Goal: Task Accomplishment & Management: Use online tool/utility

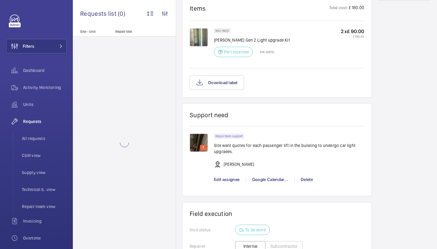
scroll to position [375, 0]
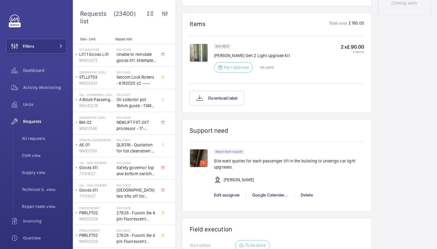
scroll to position [355, 0]
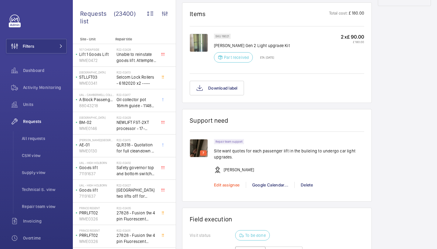
click at [232, 187] on span "Edit assignee" at bounding box center [227, 184] width 26 height 5
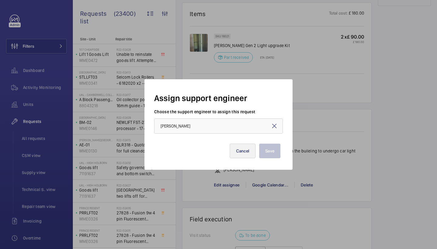
click at [244, 157] on button "Cancel" at bounding box center [243, 151] width 26 height 15
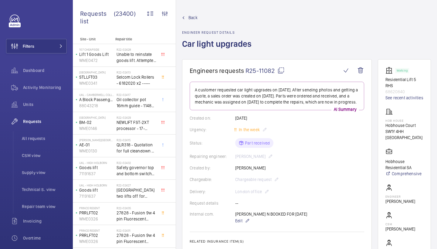
scroll to position [0, 0]
click at [50, 83] on div "Activity Monitoring" at bounding box center [36, 87] width 61 height 15
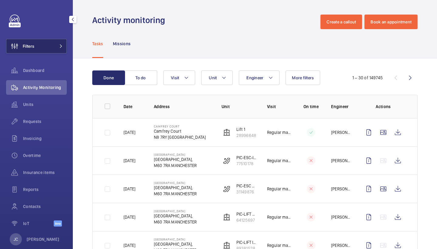
click at [42, 39] on button "Filters" at bounding box center [36, 46] width 61 height 15
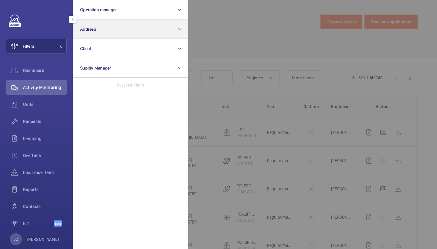
click at [122, 21] on button "Address" at bounding box center [130, 28] width 115 height 19
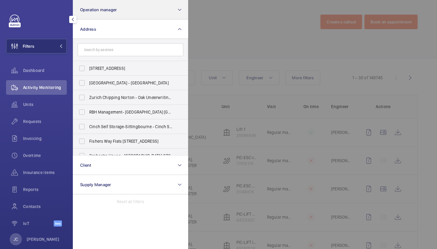
click at [124, 14] on button "Operation manager" at bounding box center [130, 9] width 115 height 19
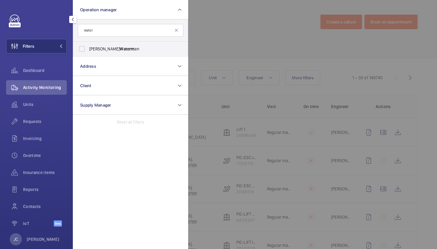
type input "water"
drag, startPoint x: 127, startPoint y: 22, endPoint x: 119, endPoint y: 49, distance: 28.3
click at [119, 49] on span "Alex Waterm an" at bounding box center [130, 49] width 83 height 6
click at [88, 49] on input "Alex Waterm an" at bounding box center [82, 49] width 12 height 12
checkbox input "true"
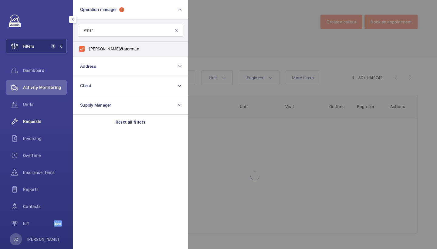
click at [53, 124] on span "Requests" at bounding box center [45, 121] width 44 height 6
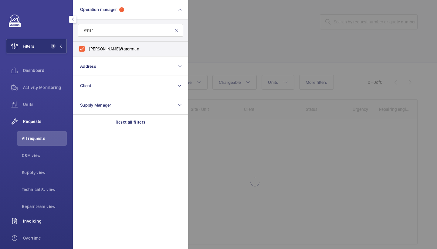
click at [44, 214] on div "Invoicing" at bounding box center [36, 221] width 61 height 15
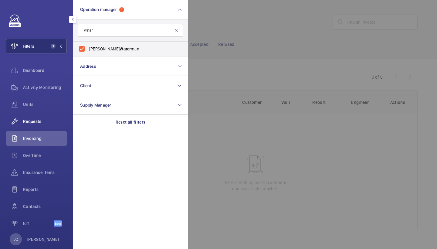
click at [50, 122] on span "Requests" at bounding box center [45, 121] width 44 height 6
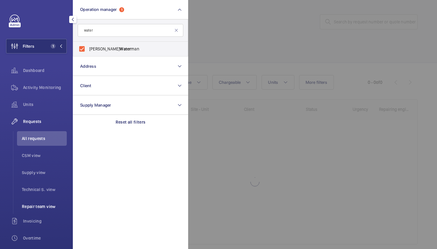
click at [49, 206] on span "Repair team view" at bounding box center [44, 206] width 45 height 6
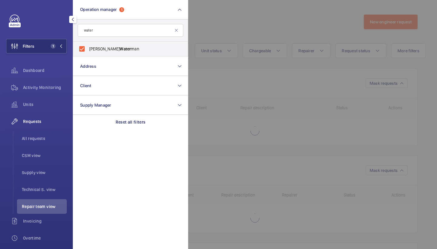
click at [301, 36] on div at bounding box center [406, 124] width 437 height 249
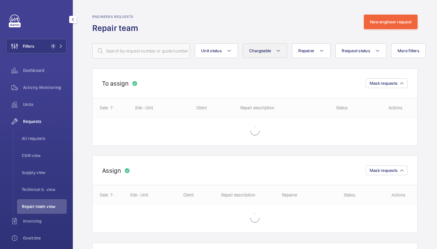
click at [272, 50] on button "Chargeable" at bounding box center [265, 50] width 45 height 15
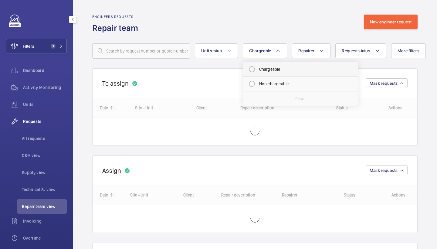
click at [283, 70] on mat-radio-button "Chargeable" at bounding box center [300, 69] width 109 height 12
radio input "true"
click at [361, 46] on button "Request status" at bounding box center [368, 50] width 51 height 15
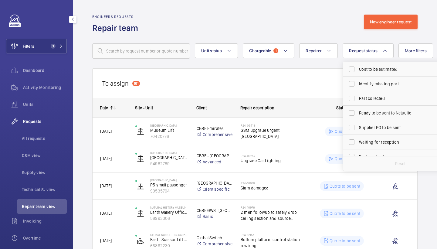
click at [339, 16] on div "Engineers requests Repair team New engineer request" at bounding box center [254, 24] width 325 height 19
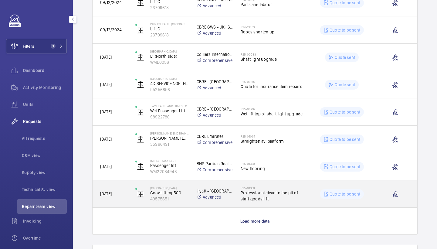
scroll to position [486, 0]
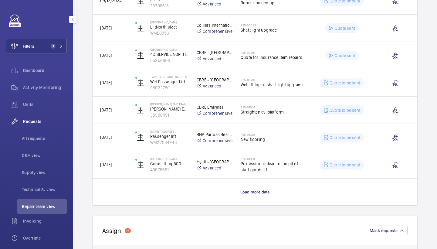
click at [263, 195] on p "Load more data" at bounding box center [254, 192] width 29 height 6
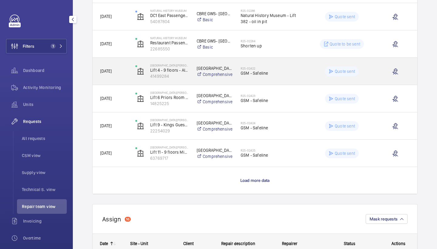
scroll to position [1061, 0]
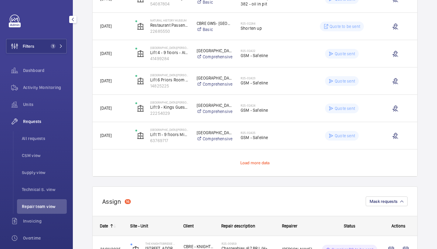
click at [254, 164] on span "Load more data" at bounding box center [254, 162] width 29 height 5
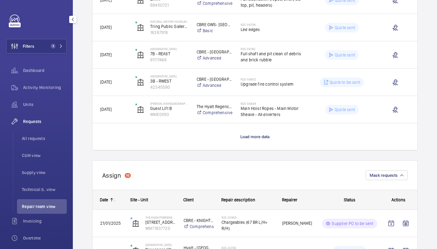
scroll to position [1633, 0]
click at [248, 136] on span "Load more data" at bounding box center [254, 136] width 29 height 5
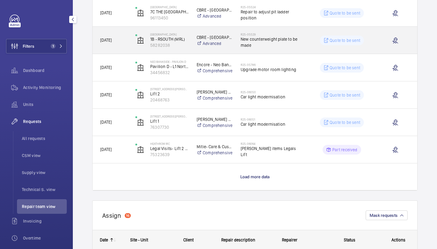
scroll to position [2139, 0]
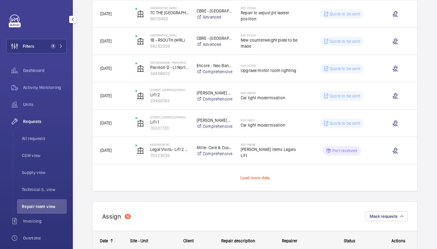
click at [265, 176] on span "Load more data" at bounding box center [254, 177] width 29 height 5
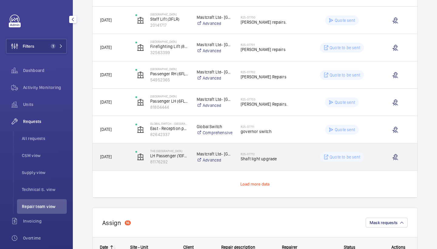
scroll to position [2680, 0]
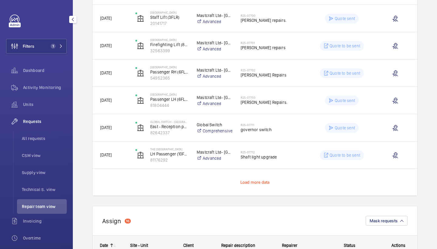
click at [259, 183] on span "Load more data" at bounding box center [254, 182] width 29 height 5
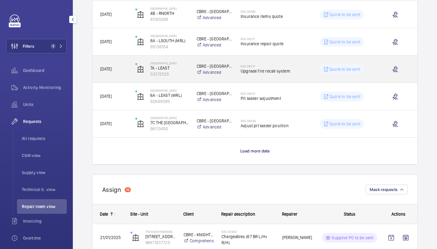
scroll to position [3272, 0]
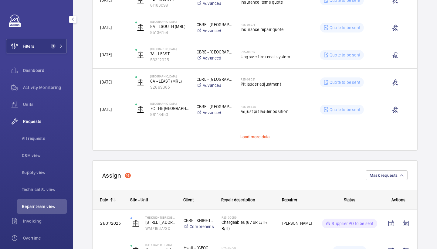
click at [251, 135] on span "Load more data" at bounding box center [254, 136] width 29 height 5
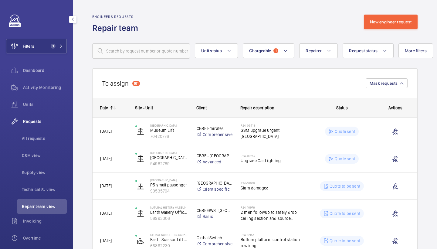
scroll to position [0, 0]
click at [388, 48] on button "Request status" at bounding box center [368, 50] width 51 height 15
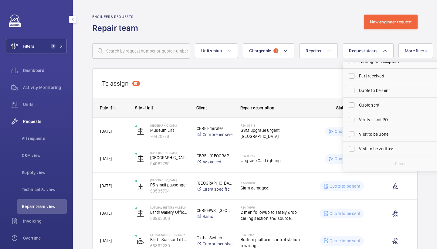
scroll to position [81, 0]
click at [375, 77] on span "Part received" at bounding box center [400, 76] width 83 height 6
click at [358, 77] on input "Part received" at bounding box center [352, 76] width 12 height 12
checkbox input "true"
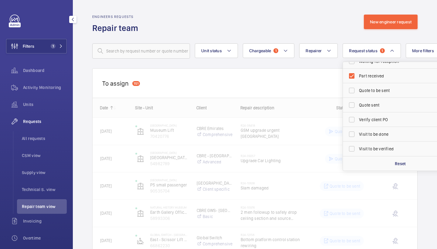
click at [330, 27] on div "Engineers requests Repair team New engineer request" at bounding box center [254, 24] width 325 height 19
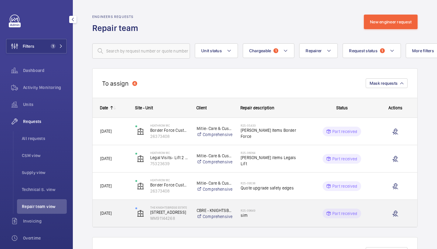
click at [263, 212] on h2 "R25-09649" at bounding box center [272, 210] width 62 height 4
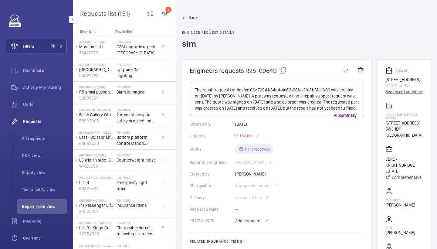
click at [389, 95] on link "See recent activities" at bounding box center [404, 92] width 38 height 6
click at [194, 15] on span "Back" at bounding box center [192, 18] width 9 height 6
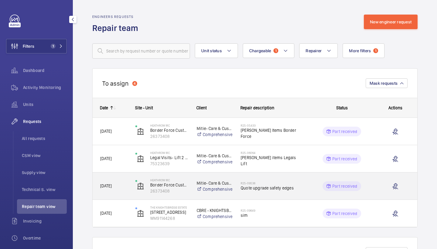
click at [282, 182] on h2 "R25-09538" at bounding box center [272, 183] width 62 height 4
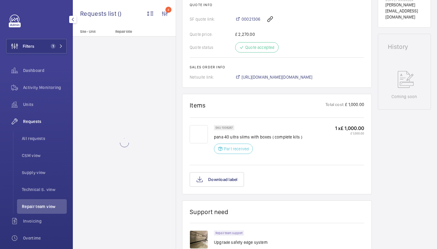
scroll to position [354, 0]
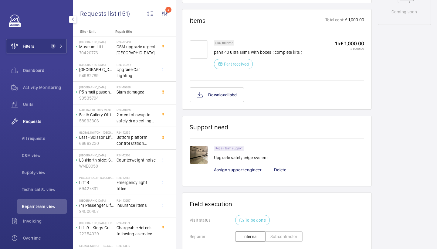
click at [207, 150] on img at bounding box center [199, 155] width 18 height 18
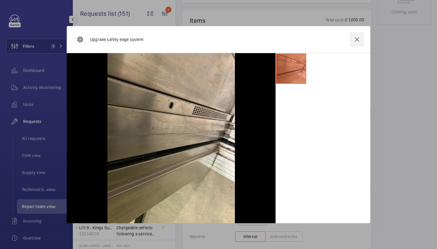
click at [361, 39] on wm-front-icon-button at bounding box center [357, 39] width 15 height 15
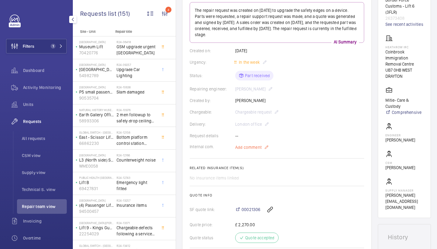
scroll to position [79, 0]
click at [394, 28] on link "See recent activities" at bounding box center [404, 25] width 38 height 6
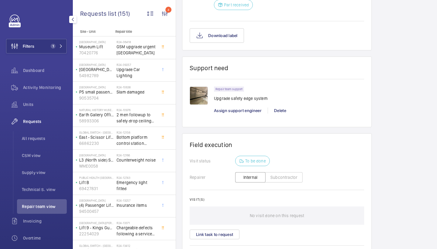
scroll to position [424, 0]
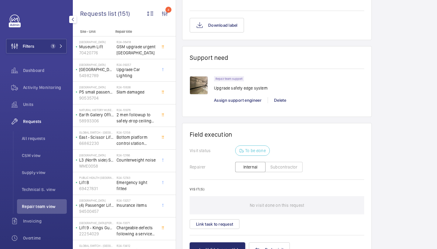
click at [201, 86] on img at bounding box center [199, 85] width 18 height 18
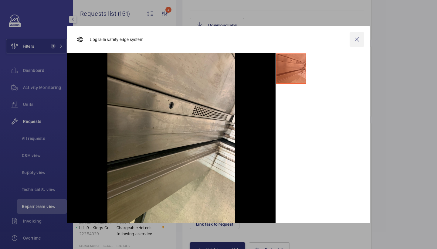
click at [357, 42] on wm-front-icon-button at bounding box center [357, 39] width 15 height 15
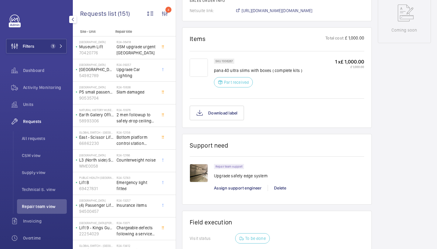
scroll to position [345, 0]
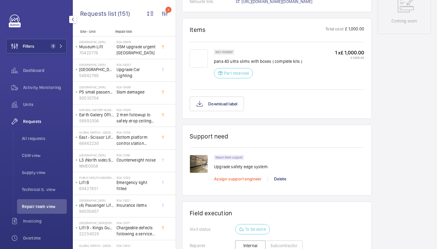
click at [228, 181] on span "Assign support engineer" at bounding box center [238, 178] width 48 height 5
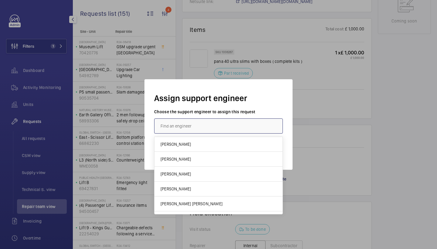
click at [206, 130] on input "text" at bounding box center [218, 125] width 129 height 15
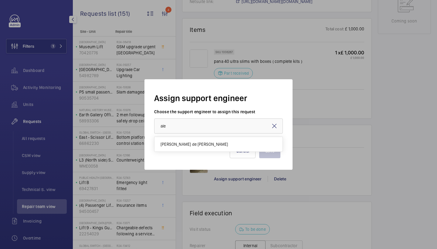
drag, startPoint x: 195, startPoint y: 144, endPoint x: 219, endPoint y: 144, distance: 24.0
click at [195, 144] on span "Alex Nicola de Paula Pirozzolo" at bounding box center [194, 144] width 67 height 6
type input "Alex Nicola de Paula Pirozzolo"
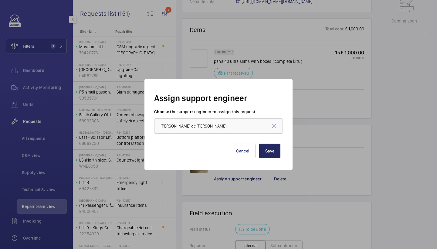
click at [275, 153] on button "Save" at bounding box center [269, 151] width 21 height 15
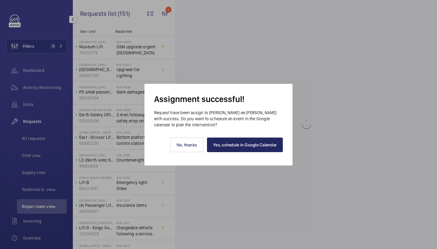
drag, startPoint x: 259, startPoint y: 145, endPoint x: 247, endPoint y: 140, distance: 12.4
click at [259, 145] on link "Yes, schedule in Google Calendar" at bounding box center [245, 144] width 76 height 15
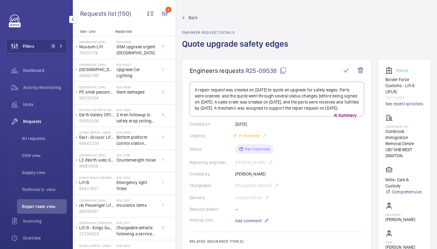
scroll to position [0, 0]
click at [250, 224] on span "Add comment" at bounding box center [248, 221] width 26 height 6
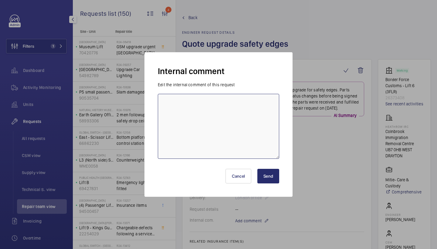
click at [222, 144] on textarea at bounding box center [218, 126] width 121 height 65
type textarea "repairs attending 11/9/25 - jc"
click at [275, 178] on button "Send" at bounding box center [268, 176] width 22 height 15
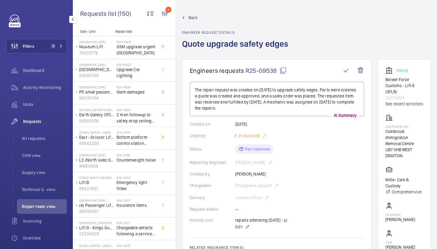
click at [193, 19] on span "Back" at bounding box center [192, 18] width 9 height 6
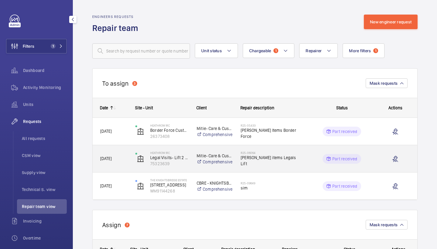
click at [267, 159] on span "Delap items Legals Lift" at bounding box center [272, 160] width 62 height 12
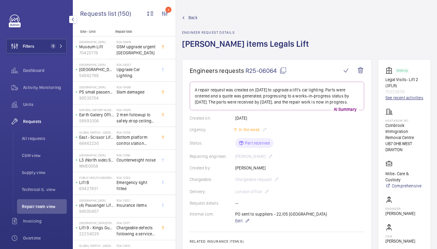
click at [392, 101] on link "See recent activities" at bounding box center [404, 98] width 38 height 6
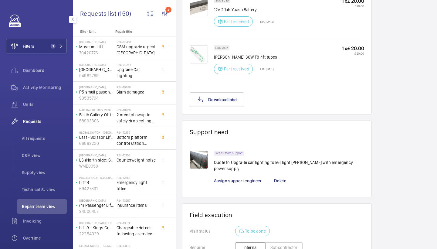
scroll to position [489, 0]
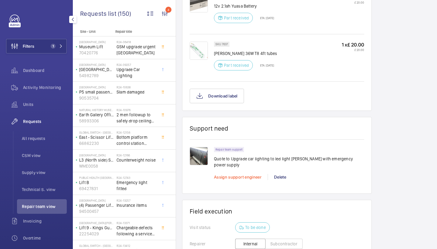
click at [233, 174] on span "Assign support engineer" at bounding box center [238, 176] width 48 height 5
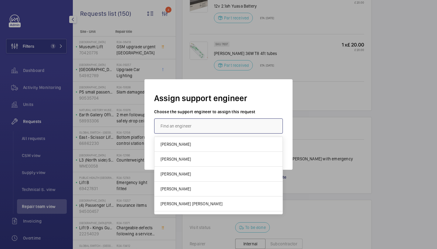
click at [208, 122] on input "text" at bounding box center [218, 125] width 129 height 15
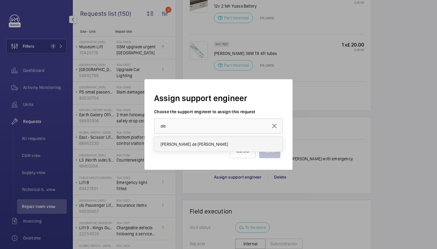
click at [200, 142] on span "Alex Nicola de Paula Pirozzolo" at bounding box center [194, 144] width 67 height 6
type input "Alex Nicola de Paula Pirozzolo"
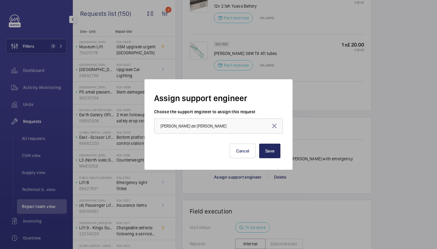
click at [269, 150] on button "Save" at bounding box center [269, 151] width 21 height 15
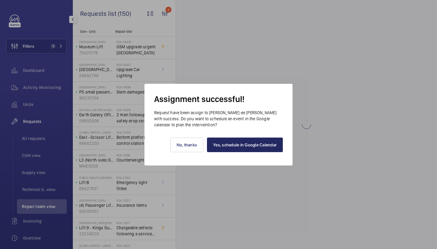
click at [265, 139] on link "Yes, schedule in Google Calendar" at bounding box center [245, 144] width 76 height 15
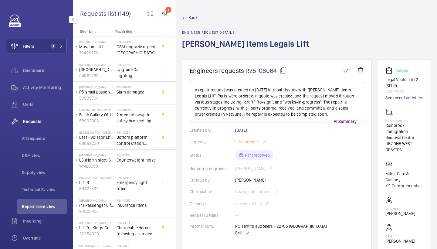
click at [195, 15] on span "Back" at bounding box center [192, 18] width 9 height 6
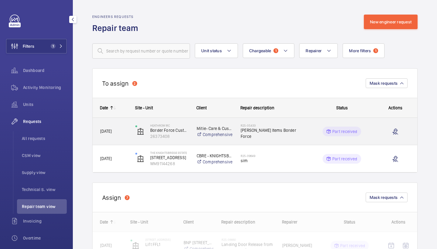
click at [298, 130] on span "Delap Items Border Force" at bounding box center [272, 133] width 62 height 12
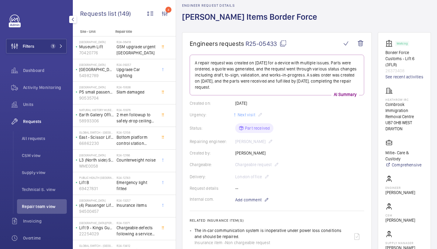
scroll to position [25, 0]
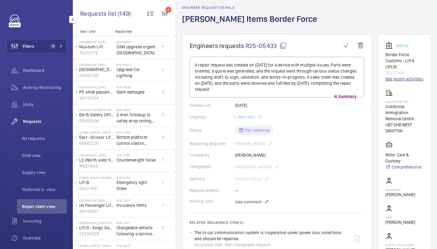
click at [391, 82] on link "See recent activities" at bounding box center [404, 79] width 38 height 6
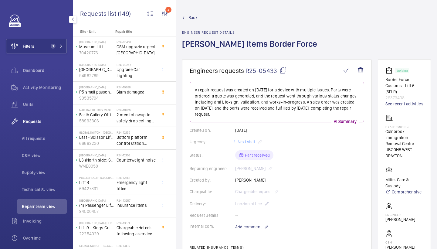
scroll to position [0, 0]
click at [192, 17] on span "Back" at bounding box center [192, 18] width 9 height 6
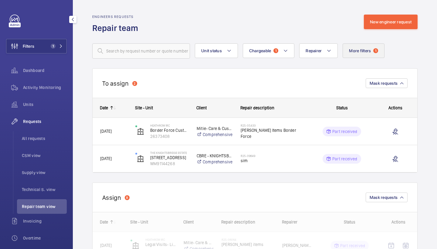
click at [353, 51] on span "More filters" at bounding box center [360, 50] width 22 height 5
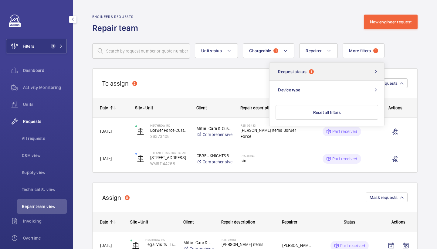
click at [337, 75] on button "Request status 1" at bounding box center [326, 72] width 115 height 18
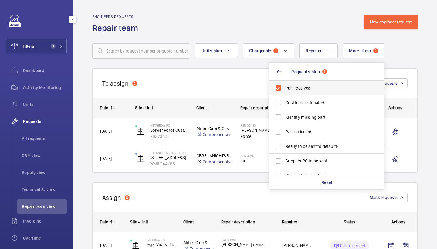
click at [321, 90] on span "Part received" at bounding box center [327, 88] width 83 height 6
click at [284, 90] on input "Part received" at bounding box center [278, 88] width 12 height 12
checkbox input "false"
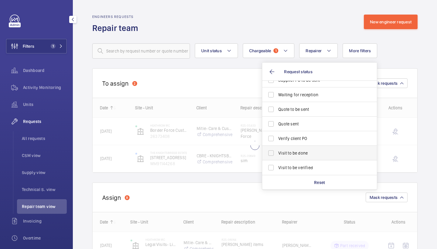
scroll to position [81, 0]
click at [305, 153] on span "Visit to be done" at bounding box center [319, 153] width 83 height 6
click at [277, 153] on input "Visit to be done" at bounding box center [271, 153] width 12 height 12
checkbox input "true"
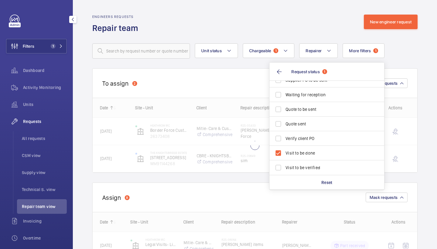
click at [295, 44] on div "Unit status Chargeable 1 Repairer More filters 1 Request status 1 Part received…" at bounding box center [254, 50] width 325 height 15
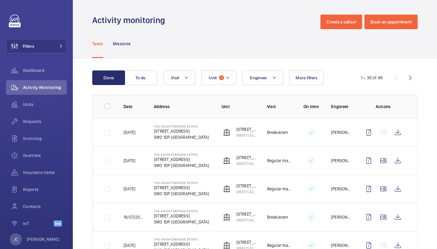
click at [194, 74] on button "Visit" at bounding box center [179, 77] width 32 height 15
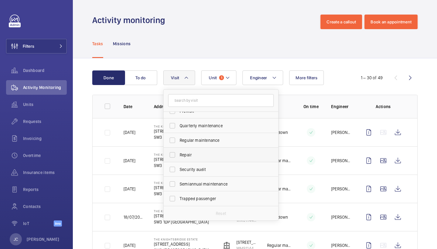
scroll to position [95, 0]
click at [198, 155] on span "Repair" at bounding box center [221, 155] width 83 height 6
click at [178, 155] on input "Repair" at bounding box center [172, 155] width 12 height 12
checkbox input "true"
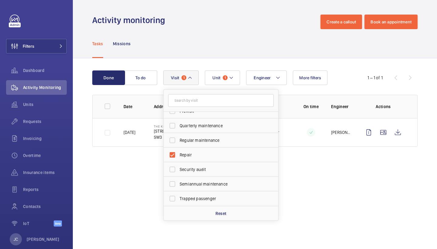
click at [220, 32] on div "Tasks Missions" at bounding box center [254, 43] width 325 height 29
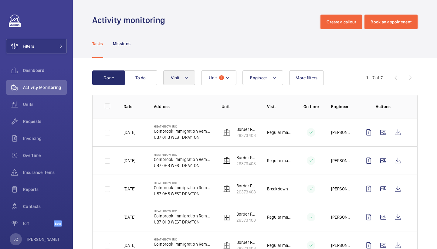
click at [179, 77] on button "Visit" at bounding box center [179, 77] width 32 height 15
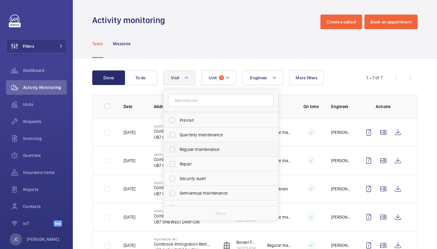
scroll to position [86, 0]
click at [195, 161] on span "Repair" at bounding box center [221, 164] width 83 height 6
click at [178, 161] on input "Repair" at bounding box center [172, 164] width 12 height 12
checkbox input "true"
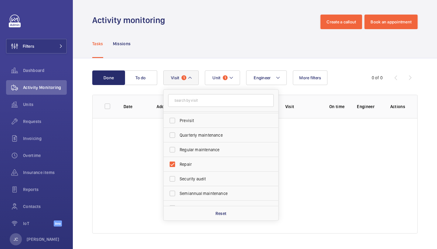
click at [230, 60] on div "Done To do Engineer Unit 1 Visit 1 Annual maintenance Breakdown Client appointm…" at bounding box center [255, 153] width 364 height 190
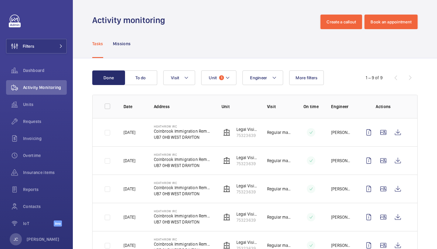
click at [182, 86] on wm-front-table "Done To do Engineer Unit 1 Visit More filters 1 – 9 of 9 Date Address Unit Visi…" at bounding box center [254, 221] width 325 height 302
click at [184, 70] on button "Visit" at bounding box center [179, 77] width 32 height 15
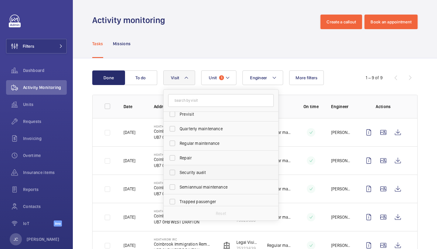
scroll to position [92, 0]
click at [202, 160] on span "Repair" at bounding box center [221, 158] width 83 height 6
click at [178, 160] on input "Repair" at bounding box center [172, 158] width 12 height 12
checkbox input "true"
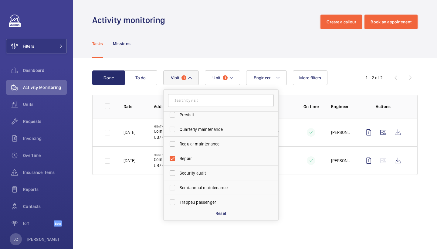
click at [229, 43] on div "Tasks Missions" at bounding box center [254, 43] width 325 height 29
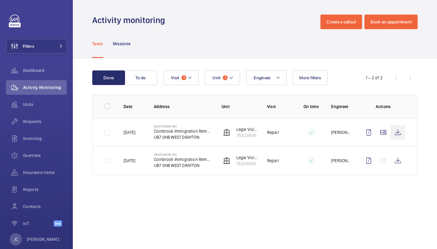
click at [392, 137] on wm-front-icon-button at bounding box center [398, 132] width 15 height 15
click at [393, 152] on td at bounding box center [385, 160] width 66 height 29
click at [397, 158] on wm-front-icon-button at bounding box center [398, 160] width 15 height 15
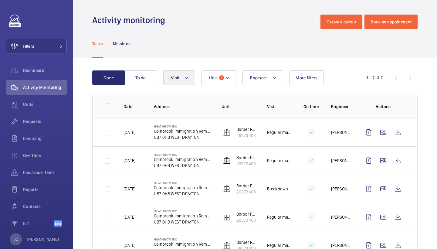
click at [188, 73] on button "Visit" at bounding box center [179, 77] width 32 height 15
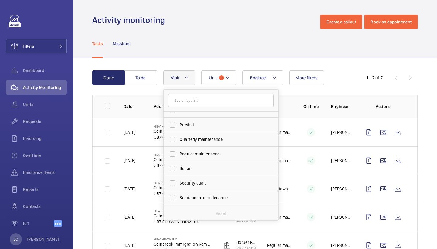
scroll to position [89, 0]
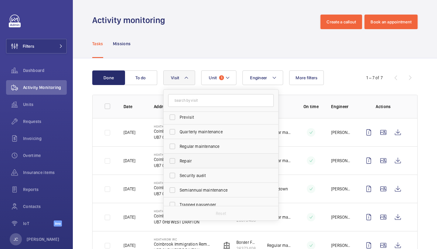
click at [204, 159] on span "Repair" at bounding box center [221, 161] width 83 height 6
click at [178, 159] on input "Repair" at bounding box center [172, 161] width 12 height 12
checkbox input "true"
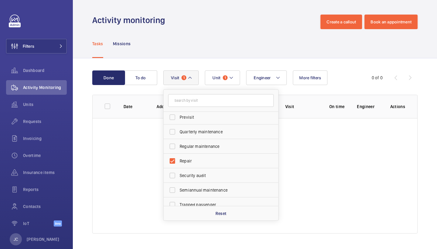
click at [237, 28] on div "Activity monitoring Create a callout Book an appointment" at bounding box center [254, 22] width 325 height 15
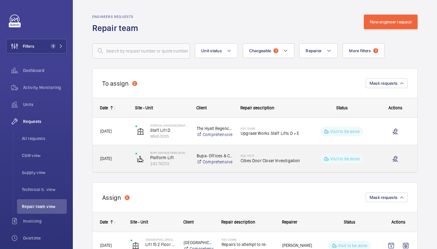
click at [293, 158] on span "Cibes Door Closer Investigation" at bounding box center [272, 161] width 62 height 6
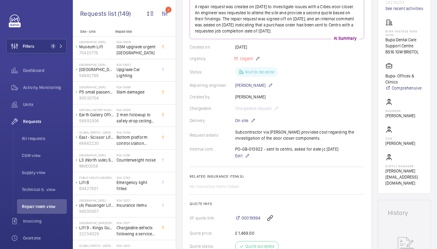
scroll to position [91, 0]
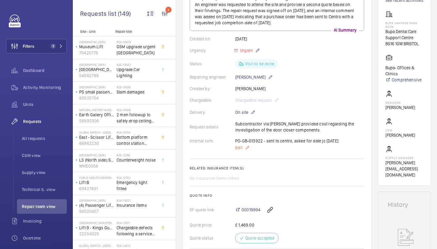
click at [241, 144] on span "Edit" at bounding box center [238, 147] width 7 height 6
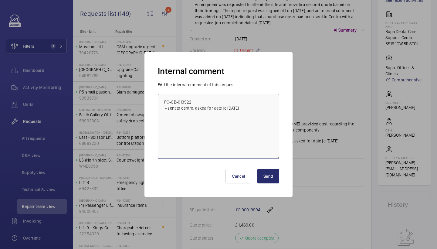
click at [257, 107] on textarea "PO-GB-013922 - sent to centro, asked for date jc [DATE]" at bounding box center [218, 126] width 121 height 65
type textarea "PO-GB-013922 - sent to centro, asked for date jc [DATE] chased centro for date …"
click at [269, 180] on button "Send" at bounding box center [268, 176] width 22 height 15
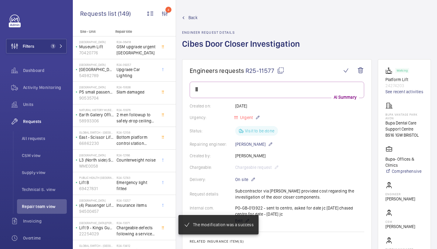
scroll to position [0, 0]
click at [192, 15] on span "Back" at bounding box center [192, 18] width 9 height 6
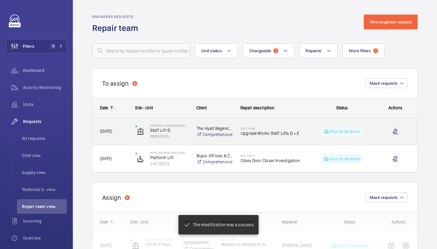
click at [279, 134] on span "Upgrade Works Staff Lifts D + E" at bounding box center [272, 133] width 62 height 6
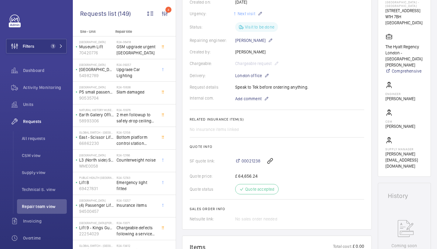
scroll to position [121, 0]
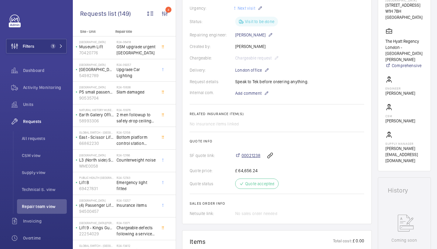
click at [256, 153] on span "00021238" at bounding box center [251, 155] width 19 height 6
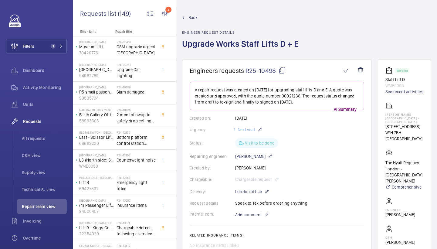
scroll to position [0, 0]
click at [193, 17] on span "Back" at bounding box center [192, 18] width 9 height 6
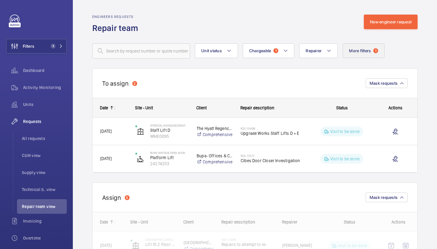
click at [353, 51] on span "More filters" at bounding box center [360, 50] width 22 height 5
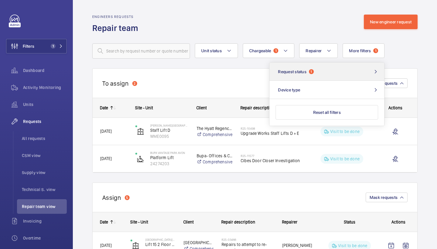
click at [349, 73] on button "Request status 1" at bounding box center [326, 72] width 115 height 18
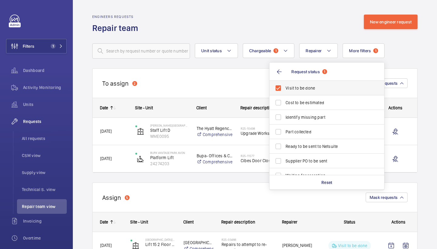
click at [335, 86] on span "Visit to be done" at bounding box center [327, 88] width 83 height 6
click at [284, 86] on input "Visit to be done" at bounding box center [278, 88] width 12 height 12
checkbox input "false"
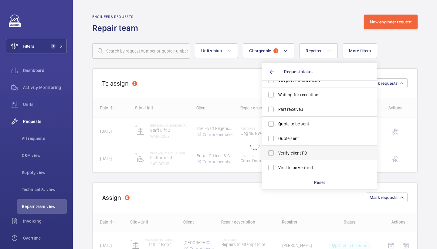
scroll to position [81, 0]
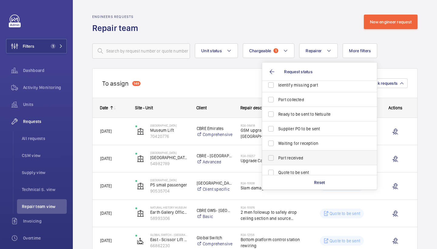
scroll to position [31, 0]
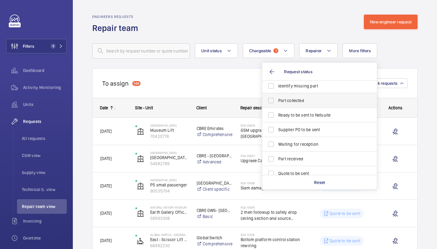
click at [321, 102] on span "Part collected" at bounding box center [319, 100] width 83 height 6
click at [277, 102] on input "Part collected" at bounding box center [271, 100] width 12 height 12
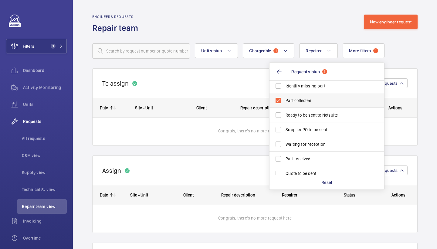
click at [299, 102] on span "Part collected" at bounding box center [327, 100] width 83 height 6
click at [284, 102] on input "Part collected" at bounding box center [278, 100] width 12 height 12
checkbox input "false"
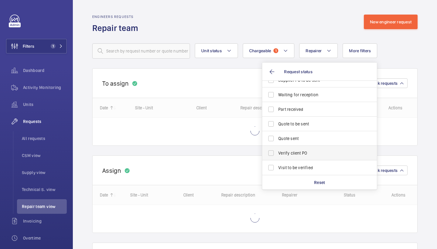
scroll to position [81, 0]
click at [309, 167] on span "Visit to be verified" at bounding box center [319, 167] width 83 height 6
click at [277, 167] on input "Visit to be verified" at bounding box center [271, 167] width 12 height 12
checkbox input "true"
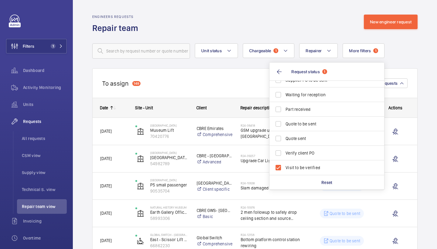
click at [300, 27] on div "Engineers requests Repair team New engineer request" at bounding box center [254, 24] width 325 height 19
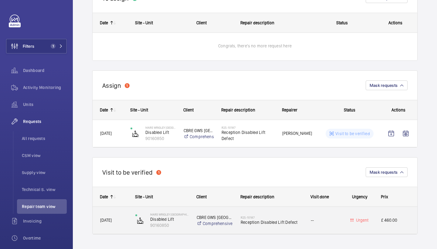
scroll to position [85, 0]
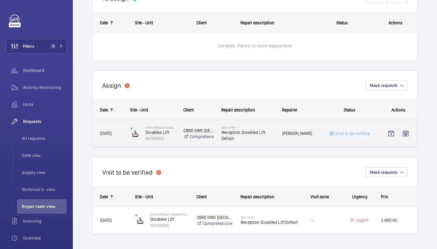
click at [283, 139] on div "[PERSON_NAME]" at bounding box center [293, 133] width 37 height 19
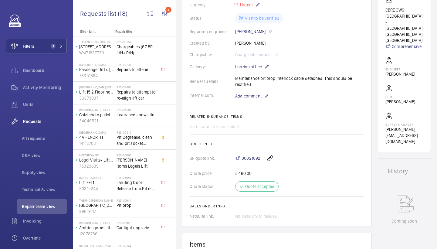
scroll to position [145, 0]
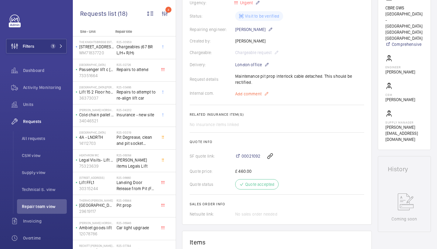
click at [254, 93] on span "Add comment" at bounding box center [248, 94] width 26 height 6
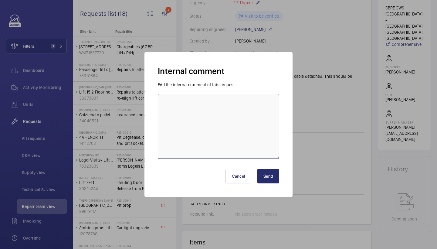
click at [231, 107] on textarea at bounding box center [218, 126] width 121 height 65
type textarea "repairs attending [DATE] jc"
click at [272, 180] on button "Send" at bounding box center [268, 176] width 22 height 15
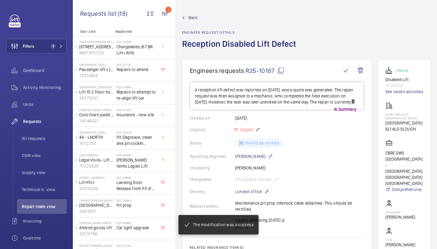
scroll to position [0, 0]
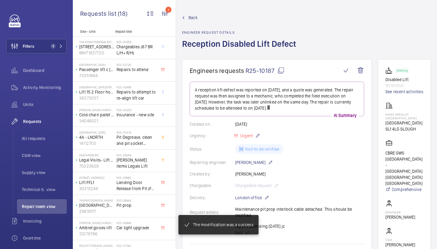
click at [194, 16] on span "Back" at bounding box center [192, 18] width 9 height 6
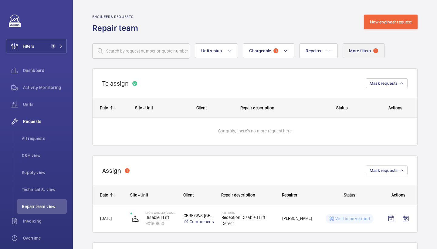
click at [368, 49] on span "More filters" at bounding box center [360, 50] width 22 height 5
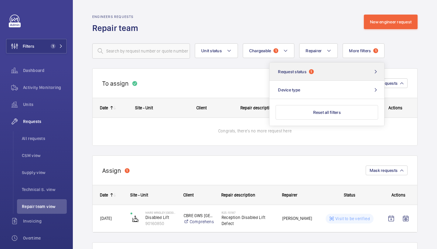
click at [345, 76] on button "Request status 1" at bounding box center [326, 72] width 115 height 18
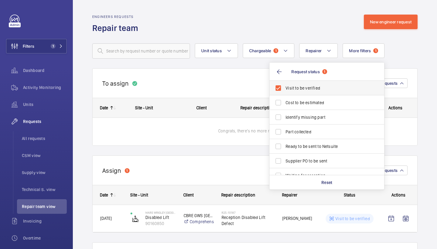
click at [326, 89] on span "Visit to be verified" at bounding box center [327, 88] width 83 height 6
click at [284, 89] on input "Visit to be verified" at bounding box center [278, 88] width 12 height 12
checkbox input "false"
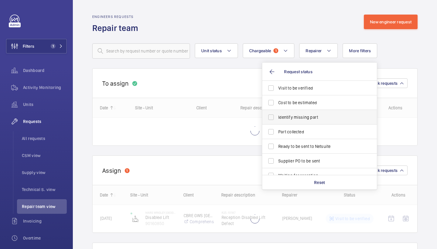
click at [316, 116] on span "Identify missing part" at bounding box center [319, 117] width 83 height 6
click at [277, 116] on input "Identify missing part" at bounding box center [271, 117] width 12 height 12
checkbox input "true"
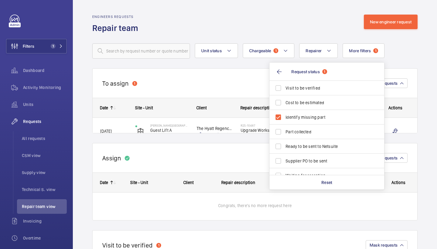
click at [300, 22] on div "Engineers requests Repair team New engineer request" at bounding box center [254, 24] width 325 height 19
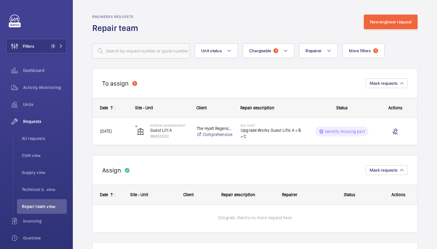
click at [279, 123] on div "R25-10487 Upgrade Works Guest Lifts A + B. + C" at bounding box center [272, 132] width 62 height 18
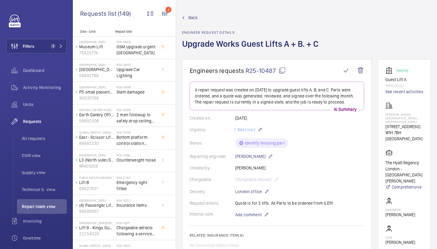
click at [281, 70] on mat-icon at bounding box center [282, 70] width 7 height 7
click at [194, 17] on span "Back" at bounding box center [192, 18] width 9 height 6
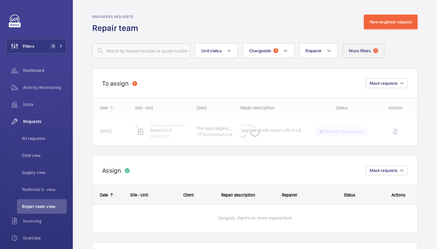
click at [356, 51] on span "More filters" at bounding box center [360, 50] width 22 height 5
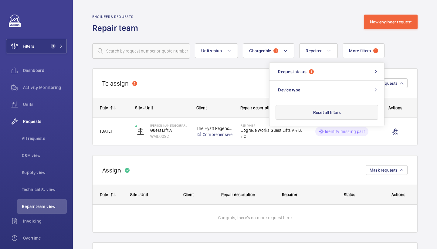
click at [331, 108] on button "Reset all filters" at bounding box center [327, 112] width 103 height 15
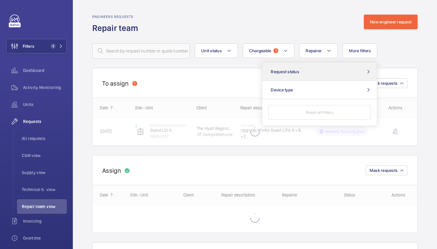
click at [326, 65] on button "Request status" at bounding box center [319, 72] width 115 height 18
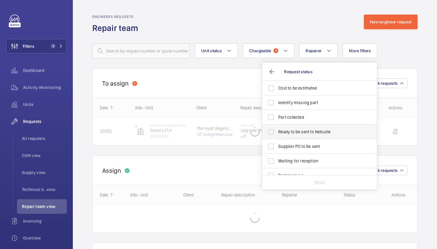
click at [324, 134] on span "Ready to be sent to Netsuite" at bounding box center [319, 132] width 83 height 6
click at [277, 134] on input "Ready to be sent to Netsuite" at bounding box center [271, 132] width 12 height 12
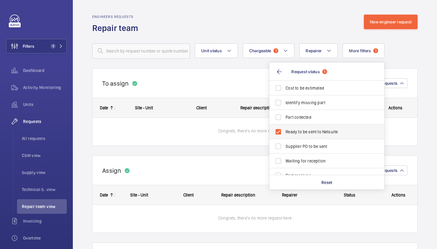
click at [312, 136] on label "Ready to be sent to Netsuite" at bounding box center [322, 131] width 106 height 15
click at [284, 136] on input "Ready to be sent to Netsuite" at bounding box center [278, 132] width 12 height 12
checkbox input "false"
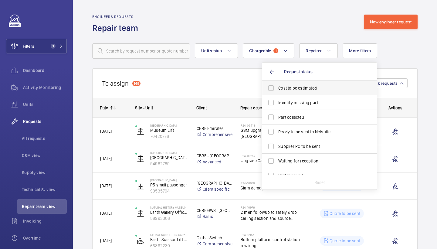
click at [313, 94] on label "Cost to be estimated" at bounding box center [315, 88] width 106 height 15
click at [277, 94] on input "Cost to be estimated" at bounding box center [271, 88] width 12 height 12
checkbox input "true"
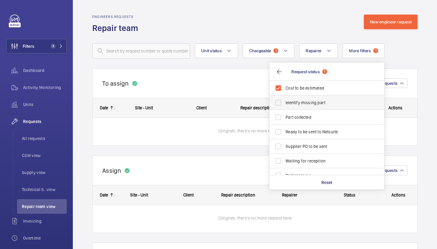
click at [308, 102] on span "Identify missing part" at bounding box center [327, 103] width 83 height 6
click at [284, 102] on input "Identify missing part" at bounding box center [278, 103] width 12 height 12
checkbox input "true"
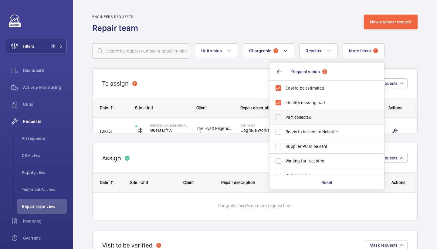
click at [308, 116] on span "Part collected" at bounding box center [327, 117] width 83 height 6
click at [284, 116] on input "Part collected" at bounding box center [278, 117] width 12 height 12
checkbox input "true"
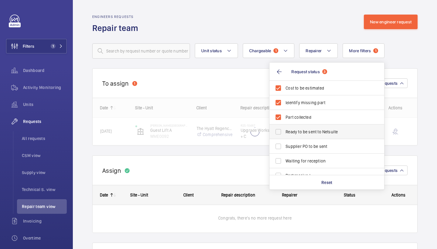
click at [310, 130] on span "Ready to be sent to Netsuite" at bounding box center [327, 132] width 83 height 6
click at [284, 130] on input "Ready to be sent to Netsuite" at bounding box center [278, 132] width 12 height 12
checkbox input "true"
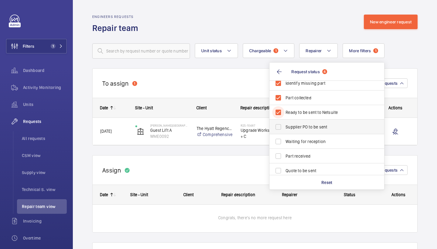
scroll to position [28, 0]
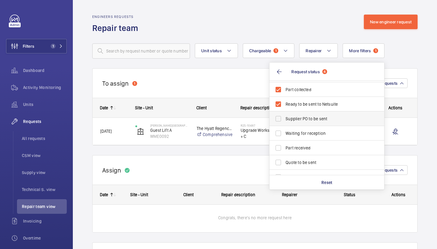
click at [313, 118] on span "Supplier PO to be sent" at bounding box center [327, 119] width 83 height 6
click at [284, 118] on input "Supplier PO to be sent" at bounding box center [278, 119] width 12 height 12
checkbox input "true"
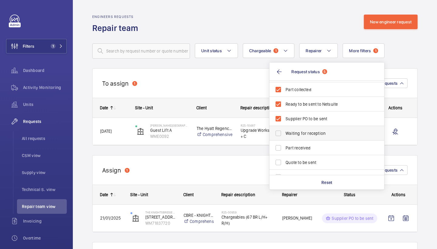
click at [312, 136] on label "Waiting for reception" at bounding box center [322, 133] width 106 height 15
click at [284, 136] on input "Waiting for reception" at bounding box center [278, 133] width 12 height 12
checkbox input "true"
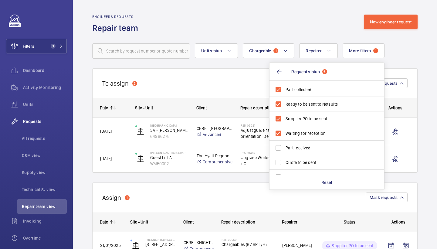
click at [287, 36] on wm-front-routed-filters "Unit status Chargeable 1 Repairer More filters 1 Request status 6 Cost to be es…" at bounding box center [254, 46] width 325 height 25
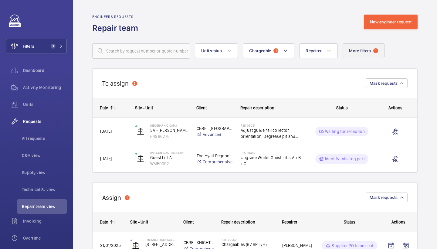
click at [356, 54] on button "More filters 1" at bounding box center [364, 50] width 42 height 15
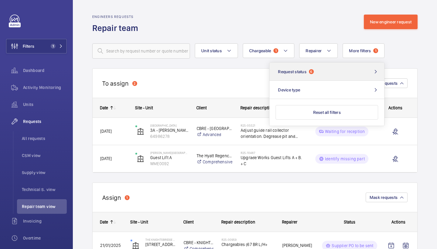
click at [318, 76] on button "Request status 6" at bounding box center [326, 72] width 115 height 18
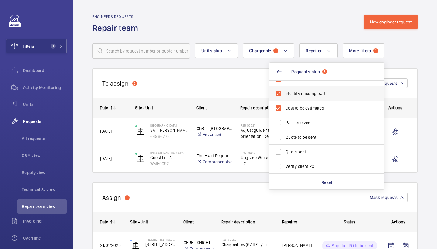
scroll to position [54, 0]
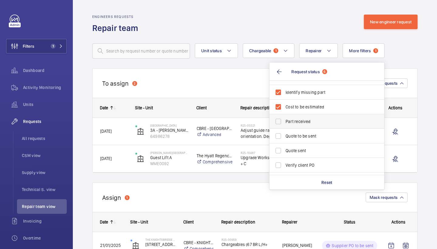
click at [315, 126] on label "Part received" at bounding box center [322, 121] width 106 height 15
click at [284, 126] on input "Part received" at bounding box center [278, 121] width 12 height 12
checkbox input "true"
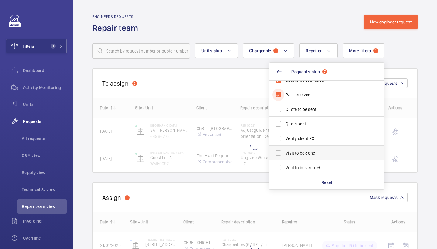
scroll to position [81, 0]
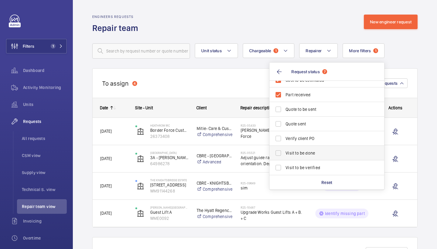
click at [315, 152] on span "Visit to be done" at bounding box center [327, 153] width 83 height 6
click at [284, 152] on input "Visit to be done" at bounding box center [278, 153] width 12 height 12
checkbox input "true"
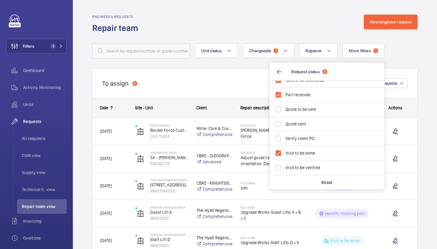
click at [293, 27] on div "Engineers requests Repair team New engineer request" at bounding box center [254, 24] width 325 height 19
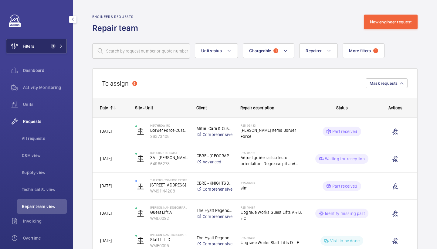
click at [60, 44] on span "1" at bounding box center [55, 46] width 15 height 5
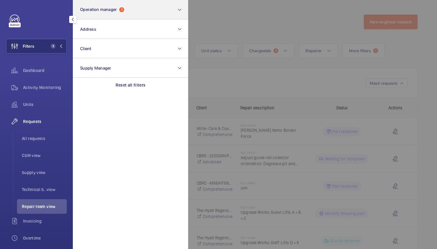
click at [124, 10] on span "1" at bounding box center [121, 9] width 5 height 5
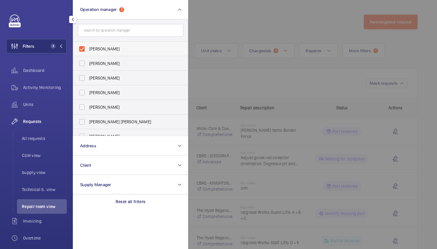
click at [113, 49] on span "Alex Waterman" at bounding box center [130, 49] width 83 height 6
click at [88, 49] on input "Alex Waterman" at bounding box center [82, 49] width 12 height 12
checkbox input "false"
click at [115, 27] on input "text" at bounding box center [131, 30] width 106 height 13
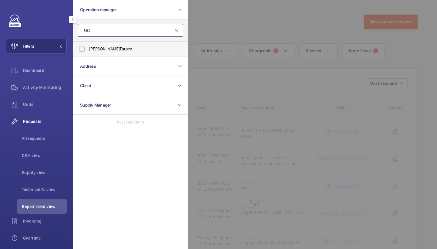
type input "tarp"
drag, startPoint x: 110, startPoint y: 46, endPoint x: 242, endPoint y: 14, distance: 136.5
click at [120, 46] on span "Tarp" at bounding box center [124, 48] width 8 height 5
click at [88, 46] on input "Connor Tarp ey" at bounding box center [82, 49] width 12 height 12
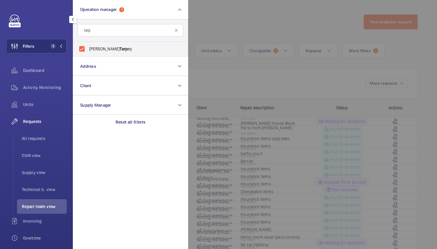
click at [254, 25] on div at bounding box center [406, 124] width 437 height 249
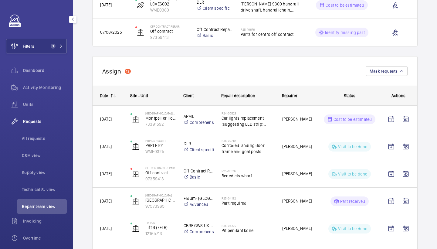
scroll to position [450, 0]
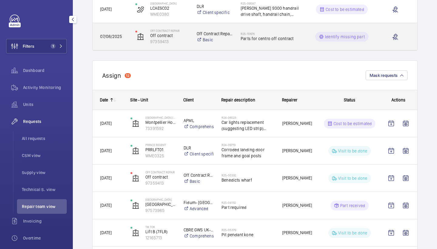
click at [278, 50] on div "R25-10676 Parts for centro off contract" at bounding box center [267, 36] width 69 height 27
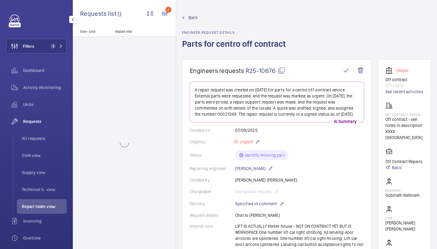
scroll to position [181, 0]
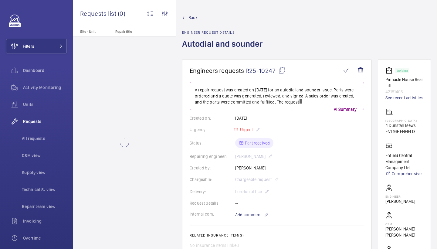
scroll to position [6, 0]
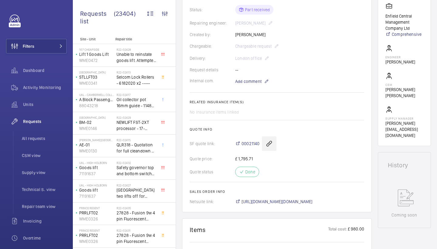
scroll to position [144, 0]
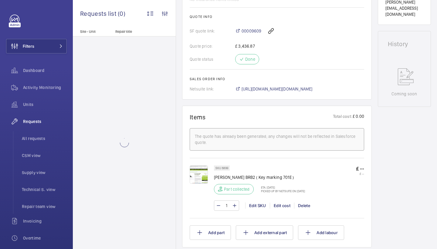
scroll to position [322, 0]
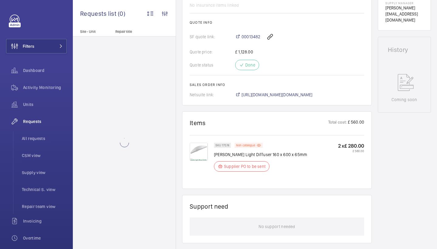
scroll to position [278, 0]
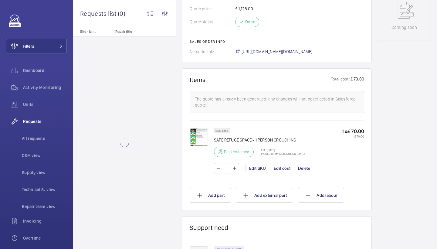
scroll to position [323, 0]
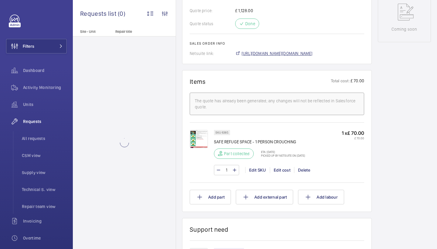
click at [304, 55] on span "[URL][DOMAIN_NAME][DOMAIN_NAME]" at bounding box center [277, 53] width 71 height 6
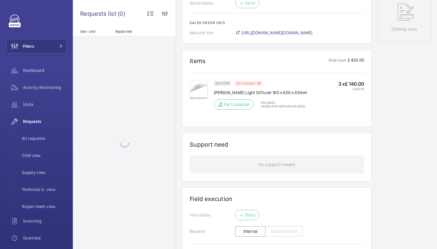
scroll to position [316, 0]
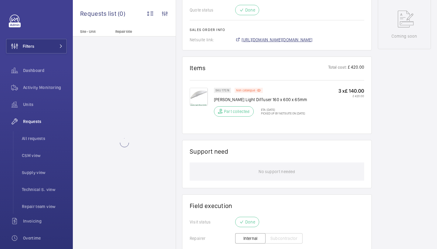
click at [279, 42] on span "https://6461500.app.netsuite.com/app/accounting/transactions/salesord.nl?id=177…" at bounding box center [277, 40] width 71 height 6
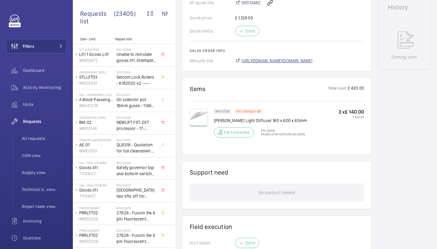
scroll to position [295, 0]
click at [313, 62] on span "https://6461500.app.netsuite.com/app/accounting/transactions/salesord.nl?id=177…" at bounding box center [277, 61] width 71 height 6
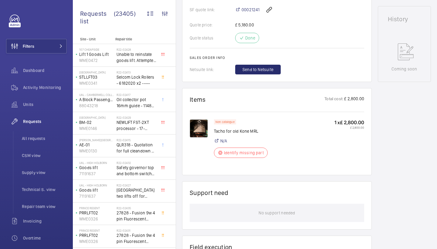
scroll to position [340, 0]
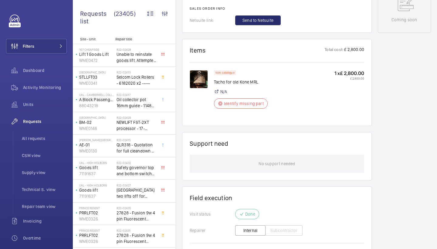
click at [207, 76] on img at bounding box center [199, 79] width 18 height 18
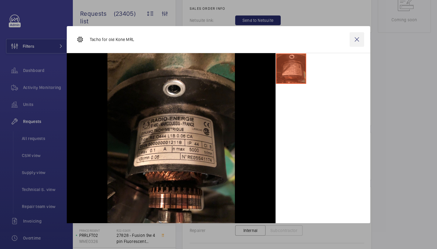
click at [355, 39] on wm-front-icon-button at bounding box center [357, 39] width 15 height 15
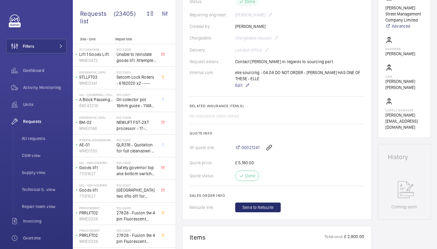
scroll to position [137, 0]
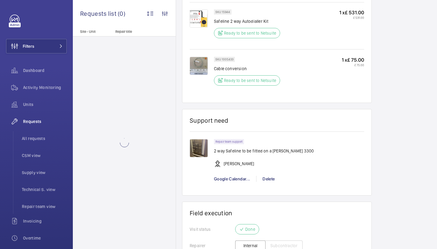
scroll to position [583, 0]
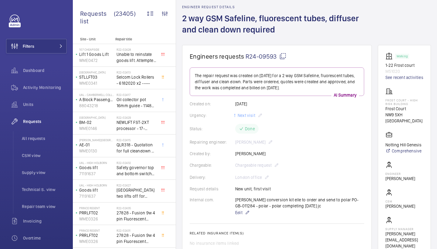
scroll to position [33, 0]
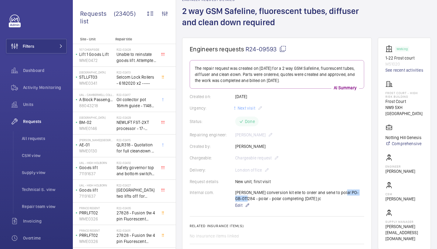
drag, startPoint x: 337, startPoint y: 192, endPoint x: 366, endPoint y: 192, distance: 29.1
click at [366, 192] on wm-front-card "Engineers requests R24-09593 The repair request was created on [DATE] for a 2 w…" at bounding box center [277, 189] width 190 height 302
copy p "PO-GB-011284"
click at [63, 86] on span "Activity Monitoring" at bounding box center [45, 87] width 44 height 6
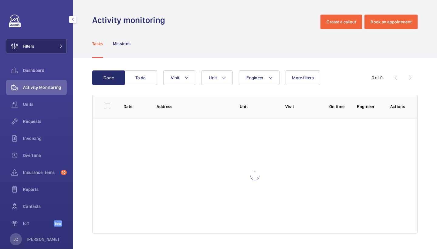
click at [53, 44] on button "Filters" at bounding box center [36, 46] width 61 height 15
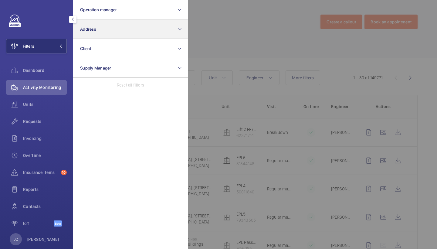
click at [101, 34] on button "Address" at bounding box center [130, 28] width 115 height 19
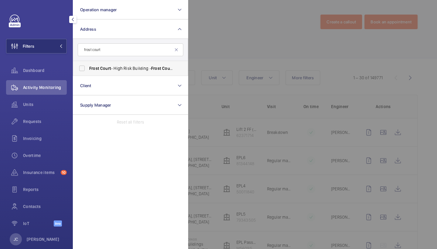
type input "frost court"
click at [118, 71] on label "Frost Court - High Risk Building - Frost Court , LONDON NW9 5XH" at bounding box center [126, 68] width 106 height 15
click at [88, 71] on input "Frost Court - High Risk Building - Frost Court , LONDON NW9 5XH" at bounding box center [82, 68] width 12 height 12
checkbox input "true"
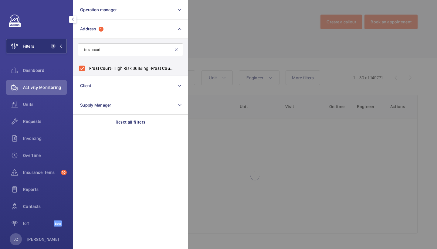
click at [230, 48] on div at bounding box center [406, 124] width 437 height 249
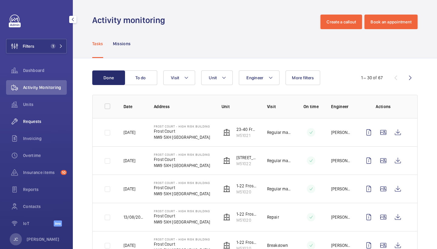
click at [44, 121] on span "Requests" at bounding box center [45, 121] width 44 height 6
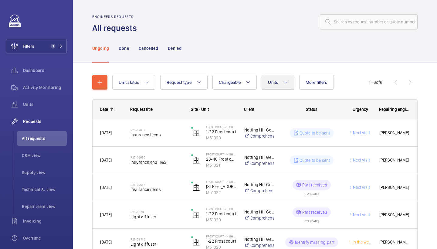
click at [269, 81] on span "Units" at bounding box center [273, 82] width 10 height 5
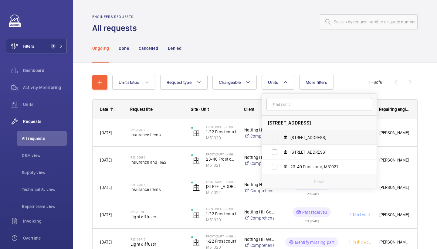
click at [311, 134] on span "1-22 Frost court, M51020" at bounding box center [325, 137] width 70 height 6
click at [281, 134] on input "1-22 Frost court, M51020" at bounding box center [275, 137] width 12 height 12
checkbox input "true"
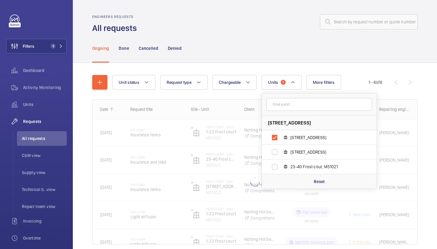
click at [276, 50] on div "Ongoing Done Cancelled Denied" at bounding box center [254, 48] width 325 height 29
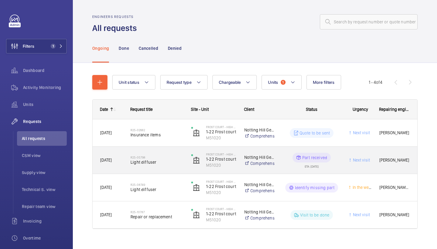
click at [162, 151] on div "R25-05798 Light diffuser" at bounding box center [156, 160] width 53 height 18
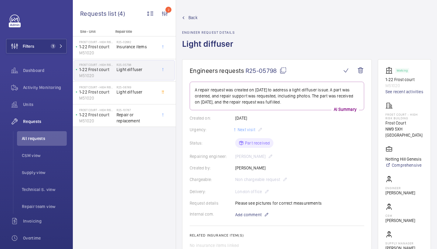
click at [194, 20] on span "Back" at bounding box center [192, 18] width 9 height 6
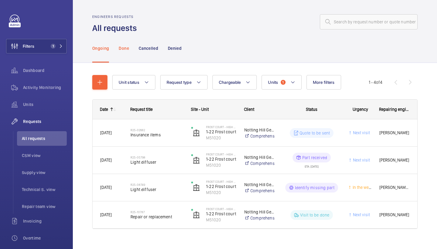
click at [126, 53] on div "Done" at bounding box center [124, 48] width 10 height 29
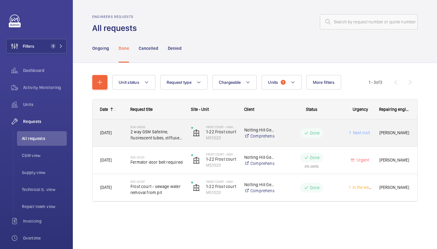
click at [150, 129] on span "2 way GSM Safeline, fluorescent tubes, diffuser and clean down required" at bounding box center [156, 135] width 53 height 12
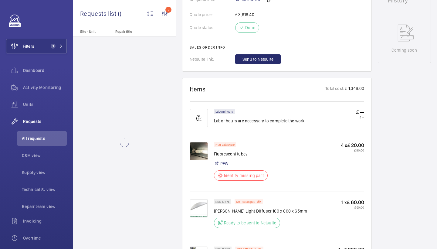
scroll to position [403, 0]
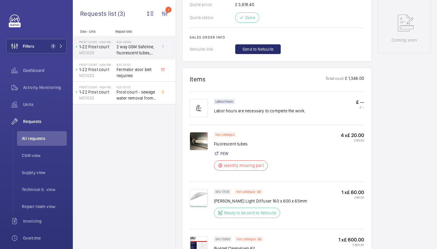
scroll to position [408, 0]
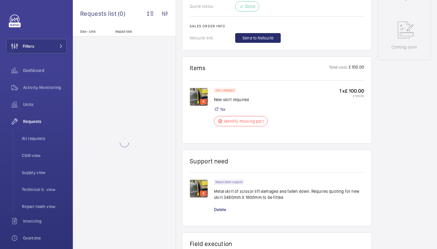
scroll to position [328, 0]
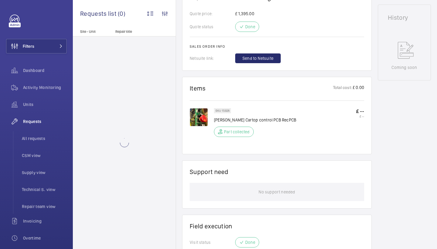
scroll to position [293, 0]
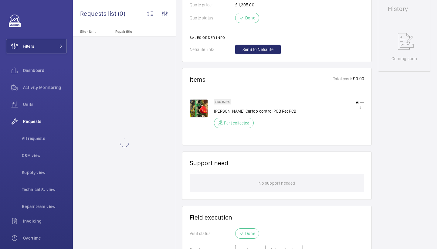
click at [205, 117] on img at bounding box center [199, 108] width 18 height 18
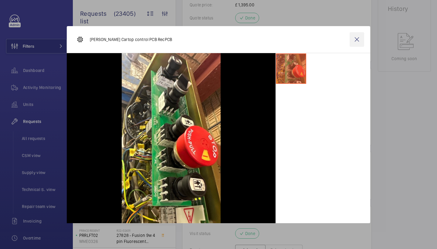
click at [360, 38] on wm-front-icon-button at bounding box center [357, 39] width 15 height 15
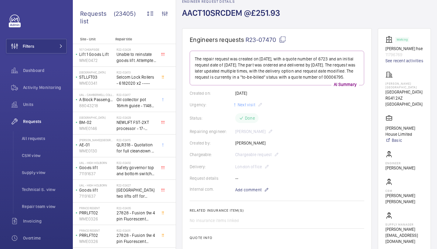
scroll to position [32, 0]
drag, startPoint x: 184, startPoint y: 13, endPoint x: 240, endPoint y: 13, distance: 56.1
click at [240, 13] on h1 "AACT10SRCDEM @£251.93" at bounding box center [233, 17] width 102 height 21
copy h1 "AACT10SRCDEM"
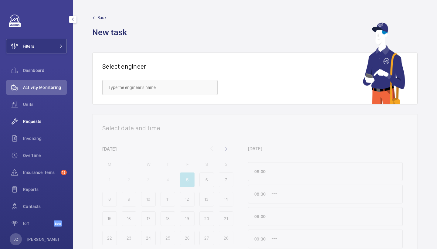
click at [37, 116] on div "Requests" at bounding box center [36, 121] width 61 height 15
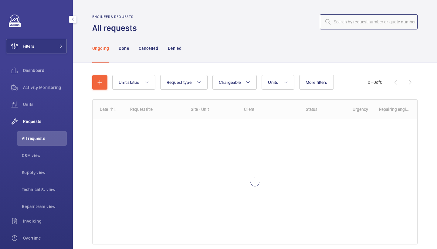
click at [371, 22] on input "text" at bounding box center [369, 21] width 98 height 15
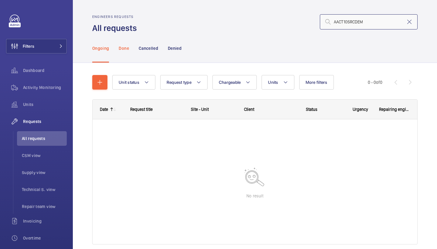
type input "AACT10SRCDEM"
click at [128, 49] on p "Done" at bounding box center [124, 48] width 10 height 6
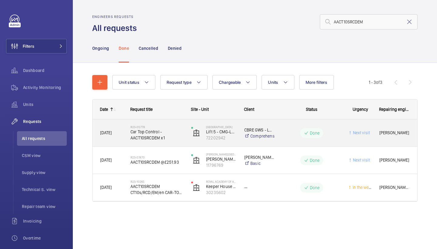
click at [164, 136] on span "Car Top Control - AACT10SRCDEM x1" at bounding box center [156, 135] width 53 height 12
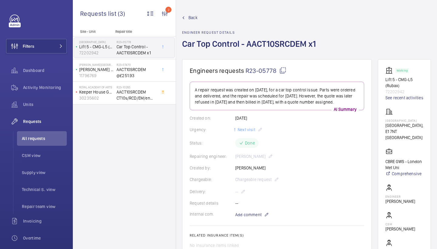
click at [189, 15] on span "Back" at bounding box center [192, 18] width 9 height 6
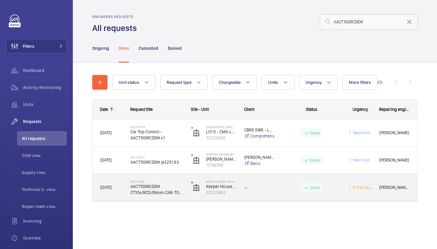
click at [147, 186] on span "AACT10SRCDEM CT10s/RCD/EM/en CAR-TOP CONTROL STATION" at bounding box center [156, 189] width 53 height 12
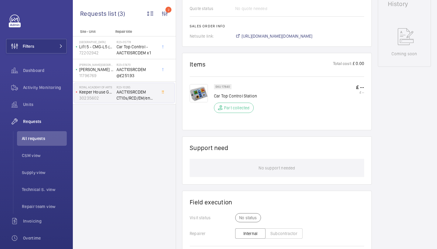
scroll to position [303, 0]
click at [307, 36] on span "https://6461500.app.netsuite.com/app/accounting/transactions/salesord.nl?id=778…" at bounding box center [277, 36] width 71 height 6
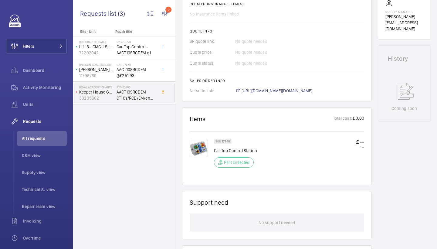
scroll to position [248, 0]
click at [303, 91] on span "https://6461500.app.netsuite.com/app/accounting/transactions/salesord.nl?id=778…" at bounding box center [277, 91] width 71 height 6
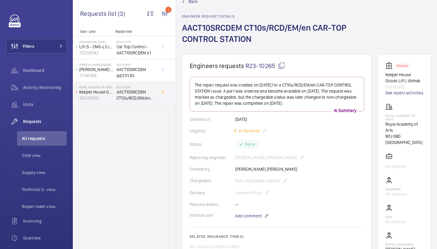
scroll to position [5, 0]
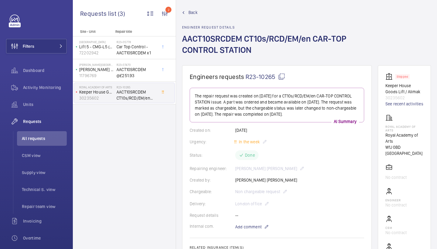
click at [190, 12] on span "Back" at bounding box center [192, 12] width 9 height 6
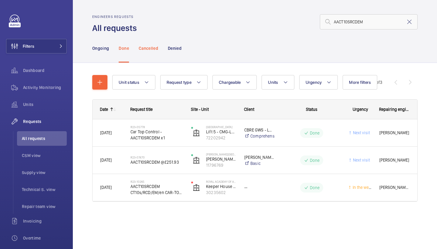
click at [149, 52] on div "Cancelled" at bounding box center [148, 48] width 19 height 29
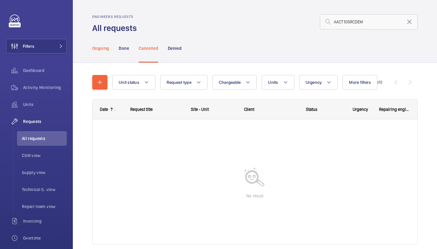
click at [97, 48] on p "Ongoing" at bounding box center [100, 48] width 17 height 6
click at [120, 47] on p "Done" at bounding box center [124, 48] width 10 height 6
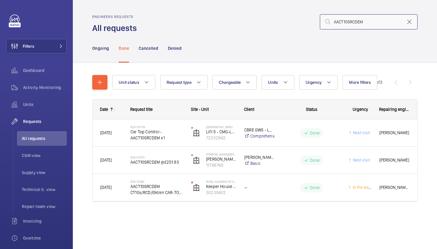
drag, startPoint x: 384, startPoint y: 20, endPoint x: 284, endPoint y: 20, distance: 100.1
click at [284, 20] on div "AACT10SRCDEM" at bounding box center [279, 22] width 277 height 15
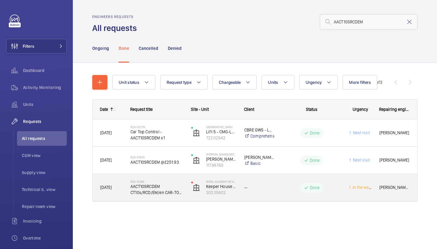
click at [154, 185] on span "AACT10SRCDEM CT10s/RCD/EM/en CAR-TOP CONTROL STATION" at bounding box center [156, 189] width 53 height 12
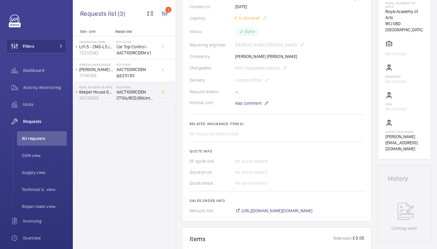
scroll to position [130, 0]
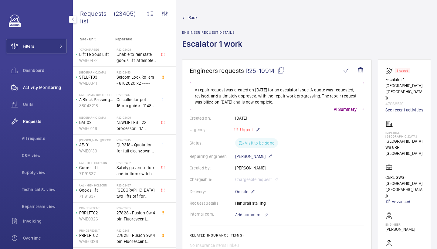
click at [39, 85] on span "Activity Monitoring" at bounding box center [45, 87] width 44 height 6
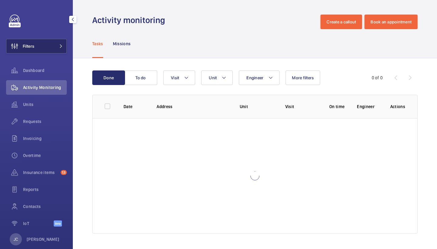
click at [56, 49] on button "Filters" at bounding box center [36, 46] width 61 height 15
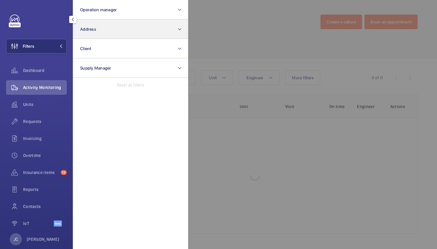
click at [102, 26] on button "Address" at bounding box center [130, 28] width 115 height 19
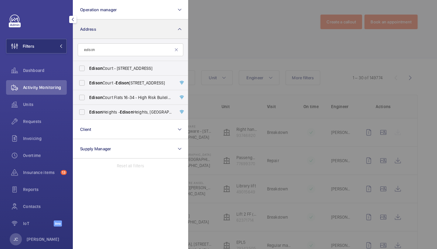
type input "edison"
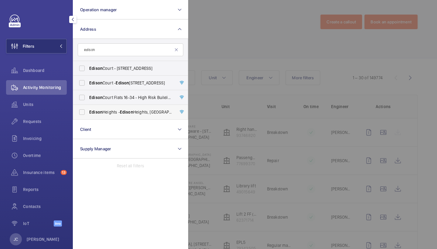
click at [130, 111] on span "Edison" at bounding box center [126, 112] width 13 height 5
click at [88, 111] on input "[GEOGRAPHIC_DATA] - [GEOGRAPHIC_DATA], [GEOGRAPHIC_DATA]" at bounding box center [82, 112] width 12 height 12
checkbox input "true"
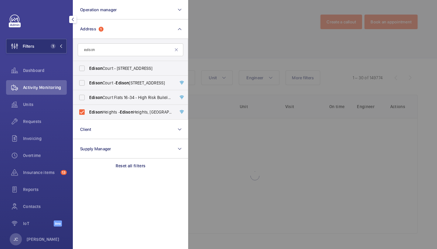
click at [230, 20] on div at bounding box center [406, 124] width 437 height 249
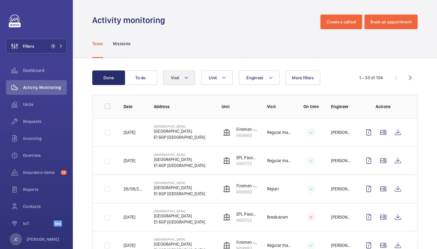
click at [181, 74] on button "Visit" at bounding box center [179, 77] width 32 height 15
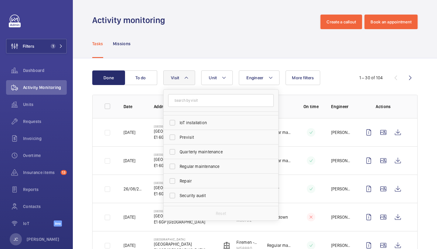
scroll to position [69, 0]
click at [202, 177] on label "Repair" at bounding box center [217, 180] width 106 height 15
click at [178, 177] on input "Repair" at bounding box center [172, 180] width 12 height 12
checkbox input "true"
click at [240, 29] on div "Activity monitoring Create a callout Book an appointment" at bounding box center [254, 22] width 325 height 15
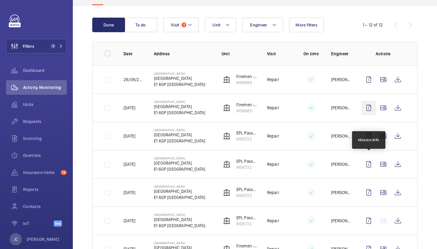
scroll to position [57, 0]
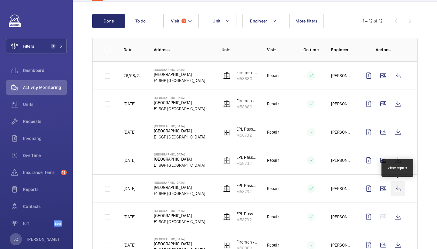
click at [398, 190] on wm-front-icon-button at bounding box center [398, 188] width 15 height 15
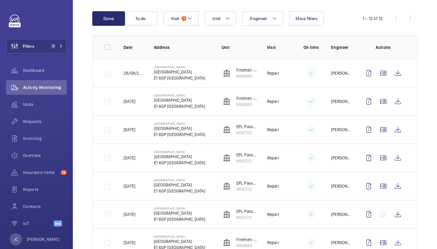
scroll to position [54, 0]
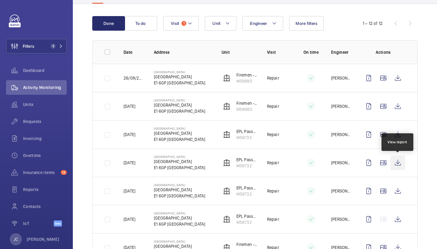
click at [398, 164] on wm-front-icon-button at bounding box center [398, 162] width 15 height 15
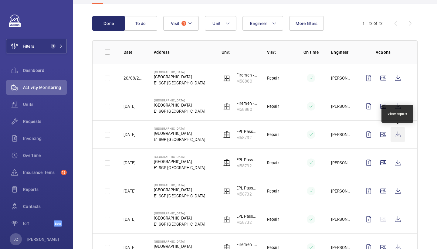
click at [399, 135] on wm-front-icon-button at bounding box center [398, 134] width 15 height 15
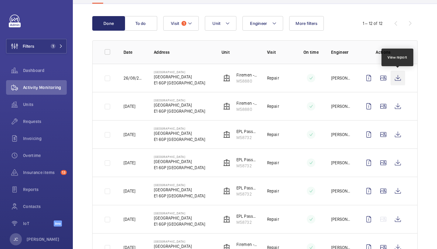
click at [400, 81] on wm-front-icon-button at bounding box center [398, 78] width 15 height 15
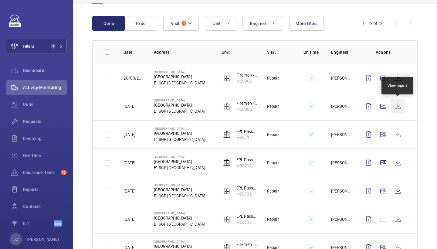
click at [396, 105] on wm-front-icon-button at bounding box center [398, 106] width 15 height 15
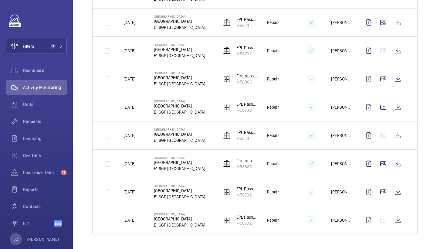
scroll to position [223, 0]
click at [398, 57] on wm-front-icon-button at bounding box center [398, 50] width 15 height 15
click at [398, 80] on wm-front-icon-button at bounding box center [398, 79] width 15 height 15
click at [396, 108] on wm-front-icon-button at bounding box center [398, 107] width 15 height 15
click at [398, 136] on wm-front-icon-button at bounding box center [398, 135] width 15 height 15
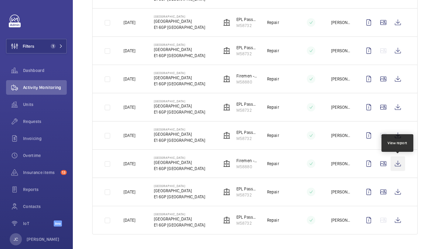
click at [394, 166] on wm-front-icon-button at bounding box center [398, 163] width 15 height 15
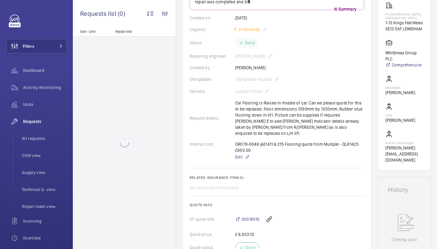
scroll to position [107, 0]
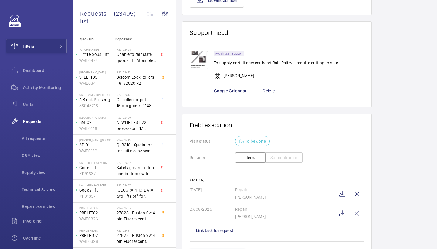
scroll to position [599, 0]
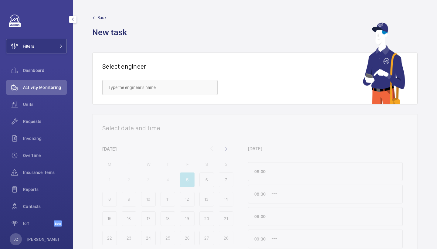
click at [51, 88] on span "Activity Monitoring" at bounding box center [45, 87] width 44 height 6
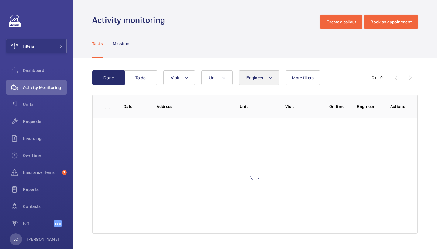
click at [252, 78] on span "Engineer" at bounding box center [254, 77] width 17 height 5
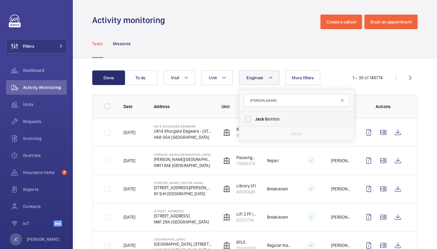
type input "jack g"
click at [261, 117] on span "Jack" at bounding box center [259, 119] width 9 height 5
click at [254, 117] on input "Jack G ambie" at bounding box center [248, 119] width 12 height 12
checkbox input "true"
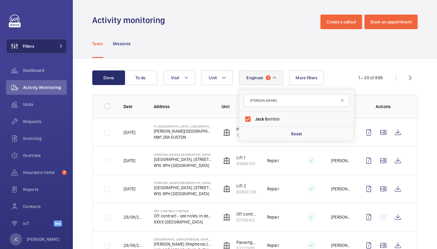
click at [59, 45] on mat-icon at bounding box center [61, 46] width 4 height 4
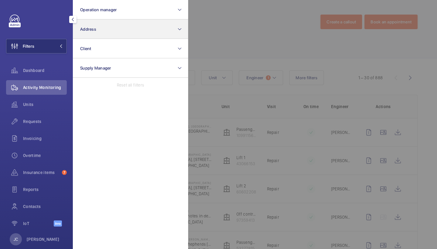
click at [104, 29] on button "Address" at bounding box center [130, 28] width 115 height 19
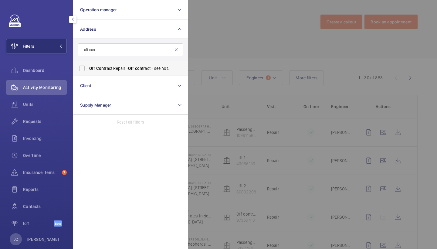
type input "off con"
click at [112, 69] on span "Off Con tract Repair - Off con tract - see notes in description, LONDON XXXX" at bounding box center [130, 68] width 83 height 6
click at [88, 69] on input "Off Con tract Repair - Off con tract - see notes in description, LONDON XXXX" at bounding box center [82, 68] width 12 height 12
checkbox input "true"
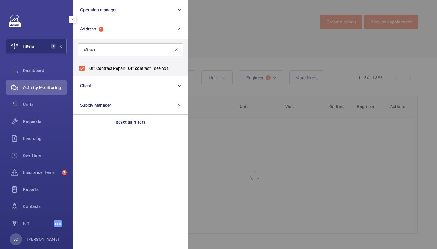
click at [244, 37] on div at bounding box center [406, 124] width 437 height 249
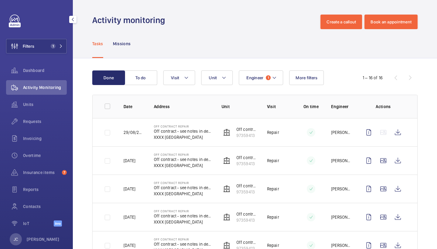
scroll to position [18, 0]
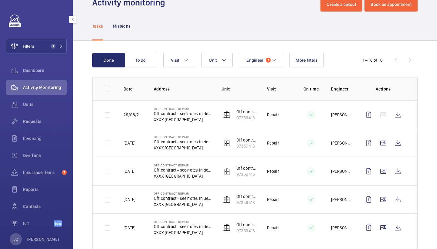
click at [406, 116] on td at bounding box center [385, 114] width 66 height 28
click at [396, 115] on wm-front-icon-button at bounding box center [398, 114] width 15 height 15
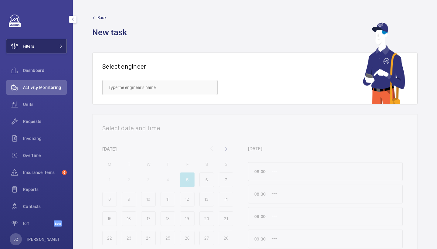
click at [62, 49] on button "Filters" at bounding box center [36, 46] width 61 height 15
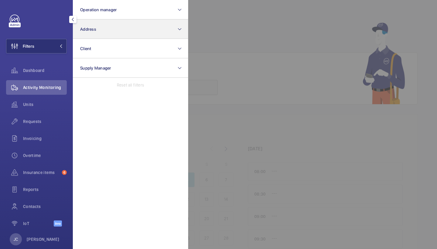
click at [88, 31] on span "Address" at bounding box center [88, 29] width 16 height 5
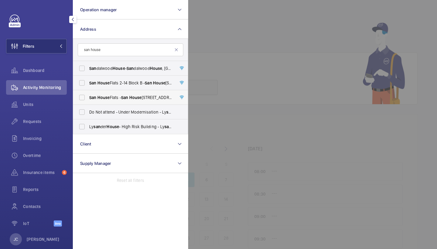
type input "san house"
click at [120, 96] on span "[GEOGRAPHIC_DATA] Flats - [STREET_ADDRESS]" at bounding box center [130, 97] width 83 height 6
click at [88, 96] on input "[GEOGRAPHIC_DATA] Flats - [STREET_ADDRESS]" at bounding box center [82, 97] width 12 height 12
checkbox input "true"
click at [222, 63] on div at bounding box center [406, 124] width 437 height 249
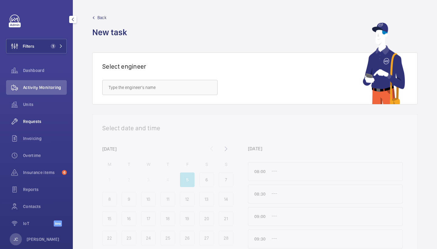
click at [46, 115] on div "Requests" at bounding box center [36, 121] width 61 height 15
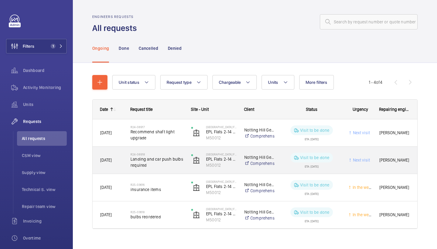
click at [163, 160] on span "Landing and car push bulbs required" at bounding box center [156, 162] width 53 height 12
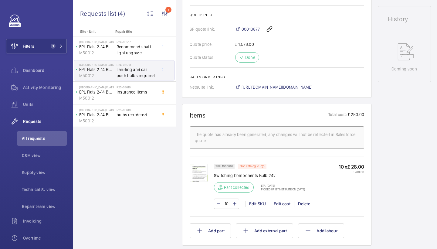
scroll to position [285, 0]
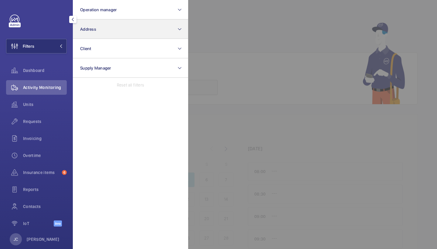
click at [138, 27] on button "Address" at bounding box center [130, 28] width 115 height 19
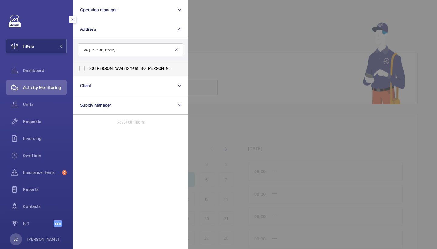
type input "30 [PERSON_NAME]"
click at [147, 70] on span "[PERSON_NAME]" at bounding box center [163, 68] width 32 height 5
click at [88, 70] on input "[STREET_ADDRESS][PERSON_NAME][PERSON_NAME]" at bounding box center [82, 68] width 12 height 12
checkbox input "true"
click at [222, 45] on div at bounding box center [406, 124] width 437 height 249
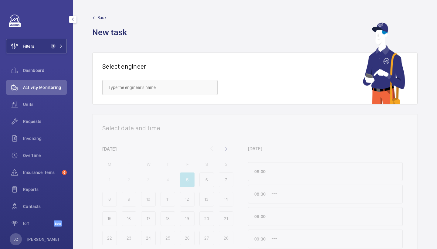
click at [49, 86] on span "Activity Monitoring" at bounding box center [45, 87] width 44 height 6
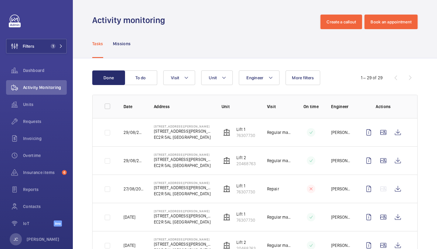
click at [196, 80] on div "Engineer Unit Visit More filters" at bounding box center [253, 77] width 181 height 15
click at [187, 79] on mat-icon at bounding box center [186, 77] width 5 height 7
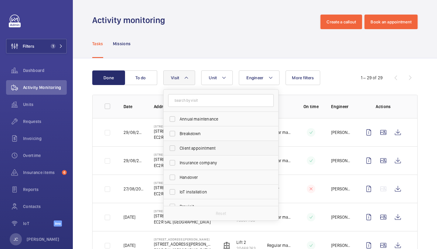
scroll to position [69, 0]
click at [205, 182] on span "Repair" at bounding box center [221, 181] width 83 height 6
click at [178, 182] on input "Repair" at bounding box center [172, 180] width 12 height 12
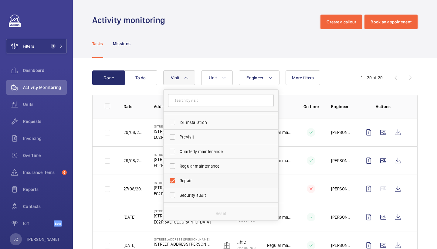
checkbox input "true"
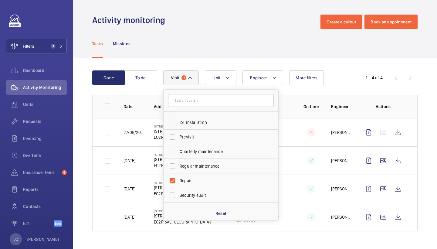
click at [233, 43] on div "Tasks Missions" at bounding box center [254, 43] width 325 height 29
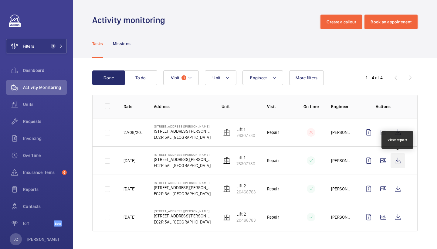
click at [402, 164] on wm-front-icon-button at bounding box center [398, 160] width 15 height 15
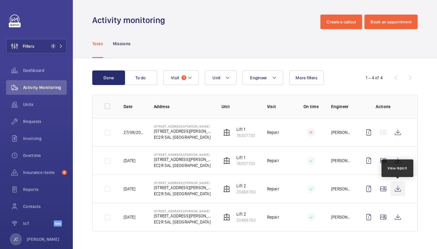
click at [401, 189] on wm-front-icon-button at bounding box center [398, 188] width 15 height 15
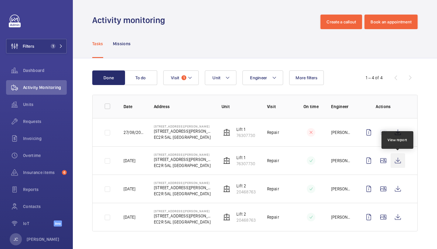
click at [401, 162] on wm-front-icon-button at bounding box center [398, 160] width 15 height 15
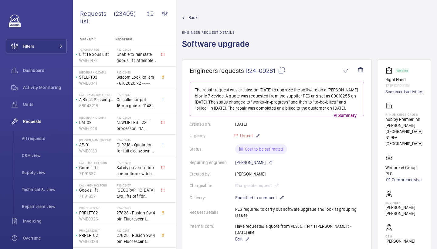
scroll to position [29, 0]
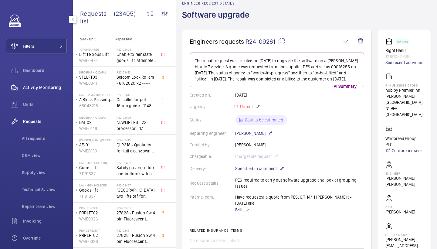
click at [59, 91] on div "Activity Monitoring" at bounding box center [36, 87] width 61 height 15
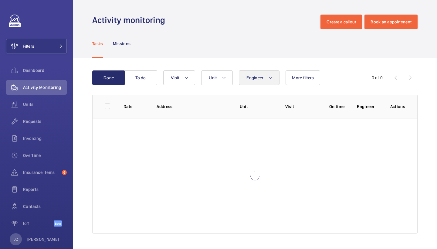
click at [257, 74] on button "Engineer" at bounding box center [259, 77] width 41 height 15
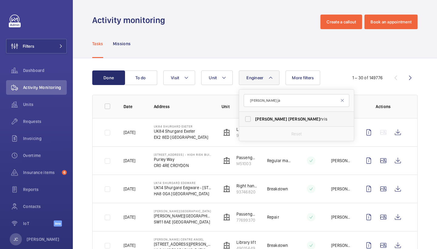
type input "[PERSON_NAME] ja"
click at [288, 119] on span "[PERSON_NAME]" at bounding box center [304, 119] width 32 height 5
click at [254, 119] on input "[PERSON_NAME] [PERSON_NAME] rvis" at bounding box center [248, 119] width 12 height 12
checkbox input "true"
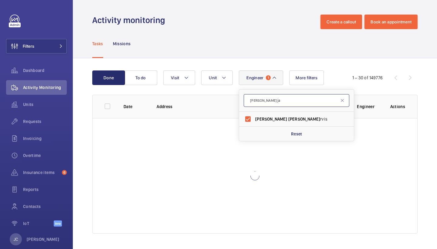
click at [263, 101] on input "dan ja" at bounding box center [297, 100] width 106 height 13
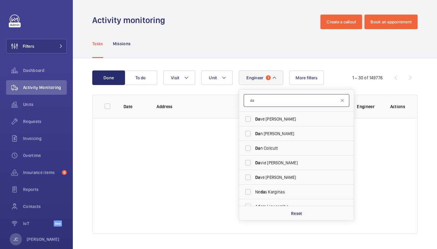
type input "d"
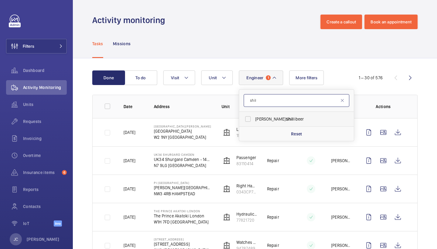
type input "shil"
click at [266, 121] on span "James Shil libeer" at bounding box center [296, 119] width 83 height 6
click at [254, 121] on input "James Shil libeer" at bounding box center [248, 119] width 12 height 12
checkbox input "true"
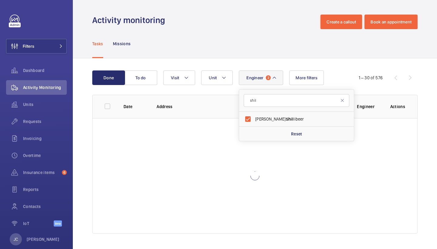
click at [242, 29] on div "Activity monitoring Create a callout Book an appointment" at bounding box center [254, 22] width 325 height 15
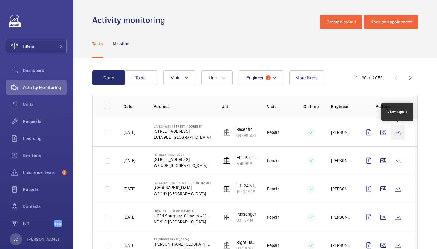
click at [397, 133] on wm-front-icon-button at bounding box center [398, 132] width 15 height 15
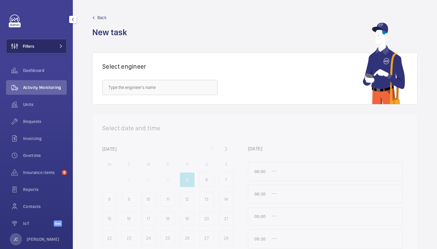
click at [44, 51] on button "Filters" at bounding box center [36, 46] width 61 height 15
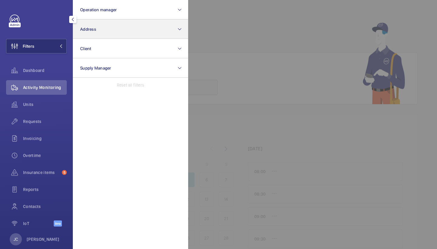
click at [127, 36] on button "Address" at bounding box center [130, 28] width 115 height 19
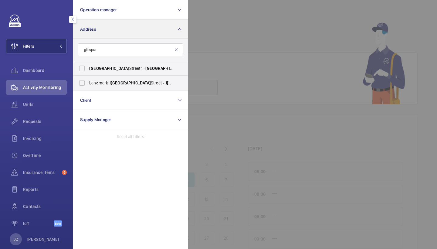
type input "gilt spur"
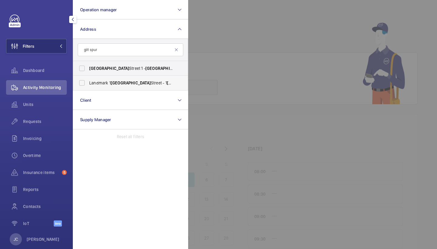
drag, startPoint x: 104, startPoint y: 37, endPoint x: 102, endPoint y: 83, distance: 45.3
click at [102, 83] on span "Landmark [STREET_ADDRESS]" at bounding box center [130, 83] width 83 height 6
click at [88, 83] on input "Landmark [STREET_ADDRESS]" at bounding box center [82, 83] width 12 height 12
checkbox input "true"
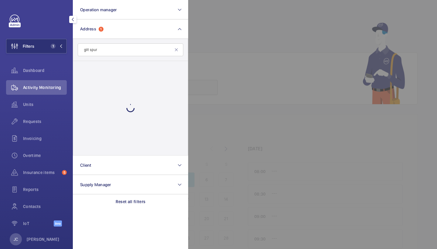
click at [112, 68] on div at bounding box center [130, 108] width 115 height 94
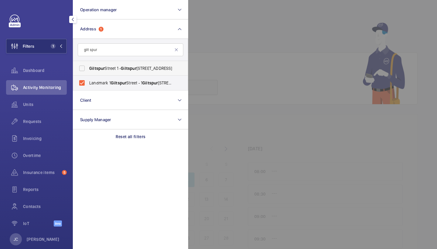
click at [96, 69] on span "spur" at bounding box center [100, 68] width 9 height 5
click at [88, 69] on input "[GEOGRAPHIC_DATA] [STREET_ADDRESS]" at bounding box center [82, 68] width 12 height 12
checkbox input "true"
click at [56, 86] on span "Activity Monitoring" at bounding box center [45, 87] width 44 height 6
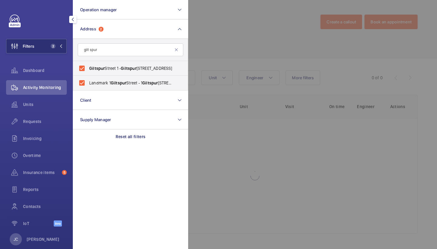
click at [246, 54] on div at bounding box center [406, 124] width 437 height 249
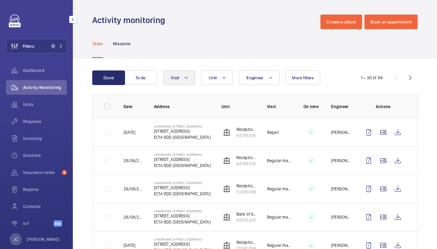
click at [175, 77] on span "Visit" at bounding box center [175, 77] width 8 height 5
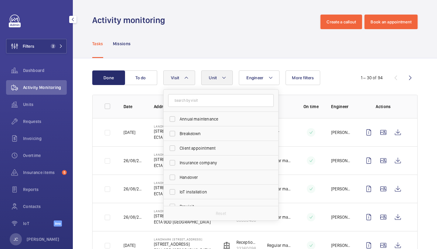
click at [219, 82] on button "Unit" at bounding box center [217, 77] width 32 height 15
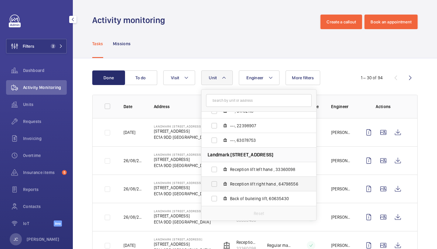
scroll to position [22, 0]
click at [266, 185] on span "Reception lift right hand , 64798556" at bounding box center [265, 184] width 70 height 6
click at [220, 185] on input "Reception lift right hand , 64798556" at bounding box center [214, 184] width 12 height 12
checkbox input "true"
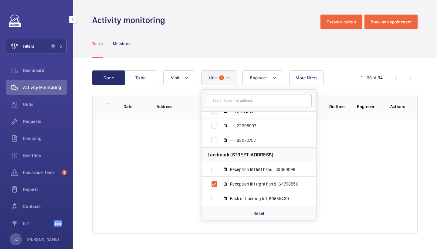
click at [243, 41] on div "Tasks Missions" at bounding box center [254, 43] width 325 height 29
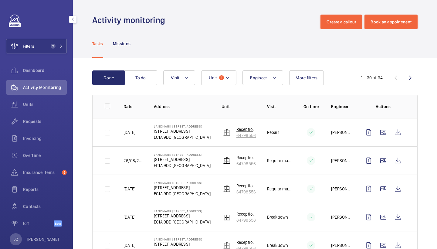
click at [244, 134] on p "64798556" at bounding box center [246, 135] width 21 height 6
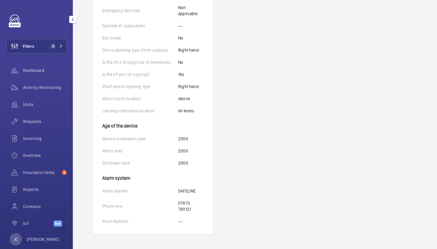
scroll to position [340, 0]
drag, startPoint x: 179, startPoint y: 202, endPoint x: 191, endPoint y: 209, distance: 14.4
click at [191, 209] on p "07873 780121" at bounding box center [190, 206] width 25 height 12
copy p "07873 780121"
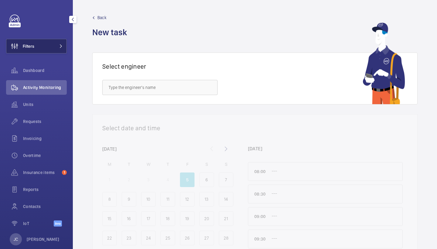
click at [42, 46] on button "Filters" at bounding box center [36, 46] width 61 height 15
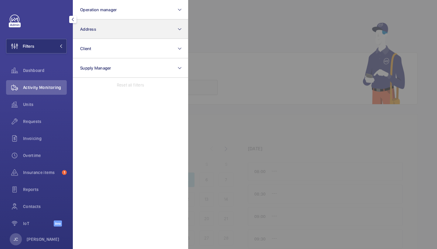
click at [107, 35] on button "Address" at bounding box center [130, 28] width 115 height 19
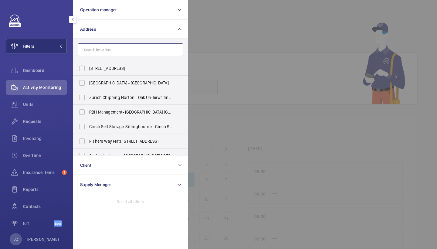
click at [173, 47] on input "text" at bounding box center [131, 49] width 106 height 13
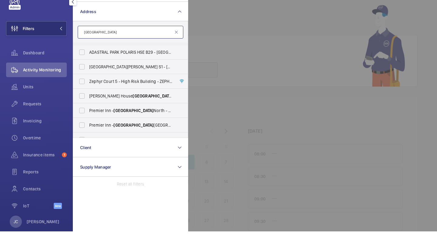
scroll to position [393, 0]
type input "[GEOGRAPHIC_DATA]"
click at [122, 110] on span "AXA [PERSON_NAME] House Ipswich - AXA Insurance, [GEOGRAPHIC_DATA] IP1 2AN" at bounding box center [130, 113] width 83 height 6
click at [88, 107] on input "AXA [PERSON_NAME] House Ipswich - AXA Insurance, [GEOGRAPHIC_DATA] IP1 2AN" at bounding box center [82, 113] width 12 height 12
checkbox input "true"
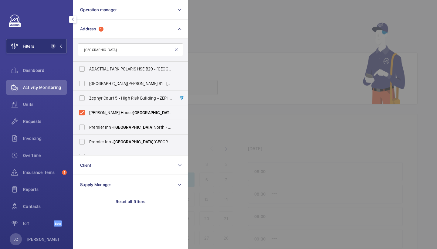
click at [236, 53] on div at bounding box center [406, 124] width 437 height 249
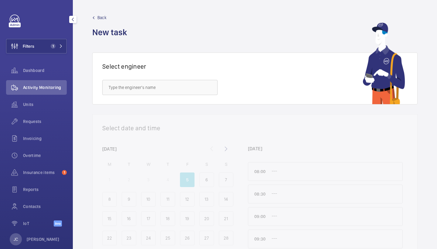
click at [45, 91] on div "Activity Monitoring" at bounding box center [36, 87] width 61 height 15
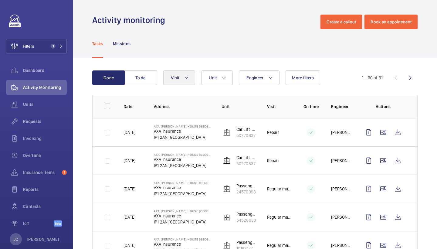
click at [187, 73] on button "Visit" at bounding box center [179, 77] width 32 height 15
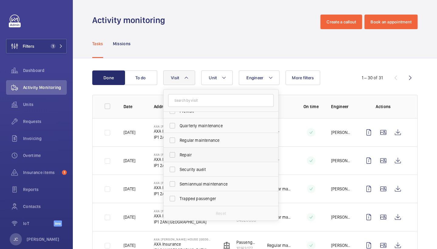
scroll to position [95, 0]
click at [207, 153] on span "Repair" at bounding box center [221, 155] width 83 height 6
click at [178, 153] on input "Repair" at bounding box center [172, 155] width 12 height 12
checkbox input "true"
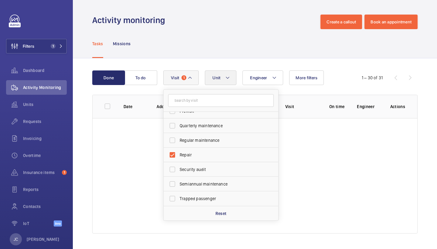
click at [218, 83] on button "Unit" at bounding box center [221, 77] width 32 height 15
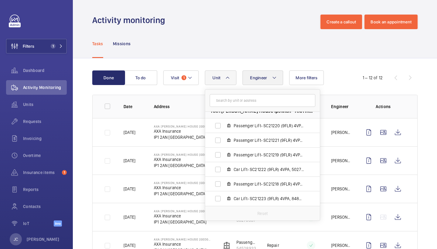
scroll to position [8, 0]
click at [244, 73] on button "Engineer" at bounding box center [262, 77] width 41 height 15
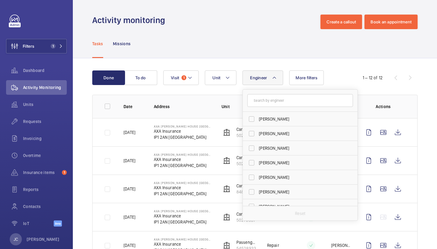
click at [222, 31] on div "Tasks Missions" at bounding box center [254, 43] width 325 height 29
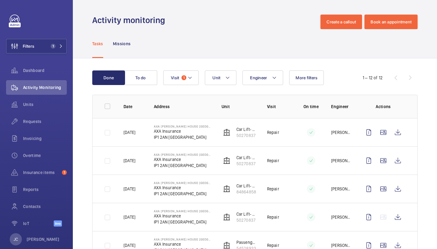
scroll to position [44, 0]
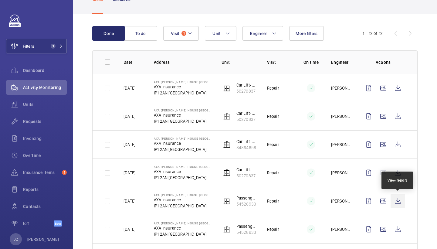
click at [394, 201] on wm-front-icon-button at bounding box center [398, 201] width 15 height 15
